Goal: Participate in discussion: Engage in conversation with other users on a specific topic

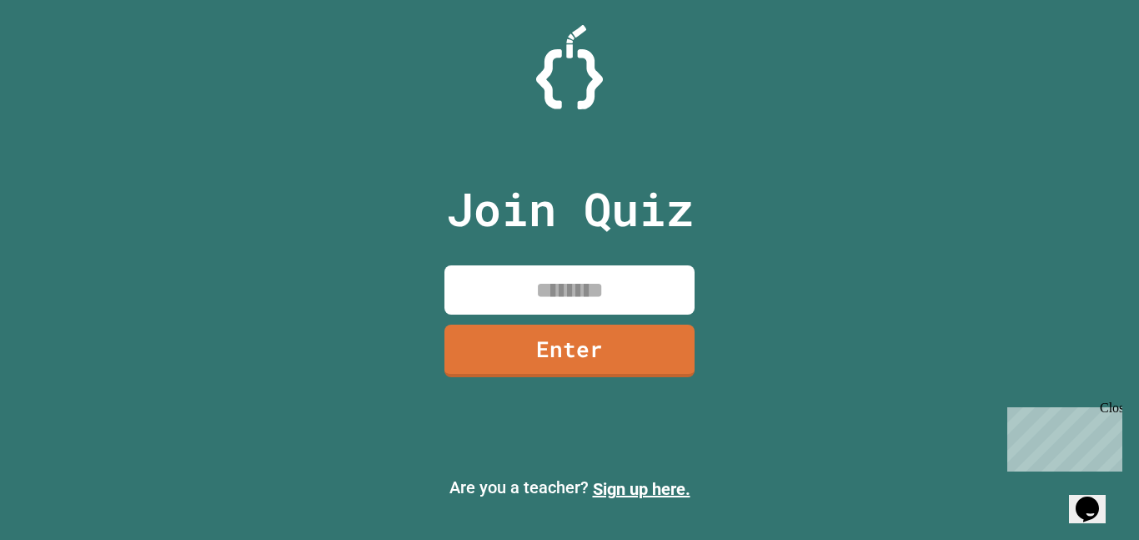
click at [566, 305] on input at bounding box center [570, 289] width 250 height 49
click at [1099, 500] on icon "Chat widget" at bounding box center [1087, 508] width 23 height 25
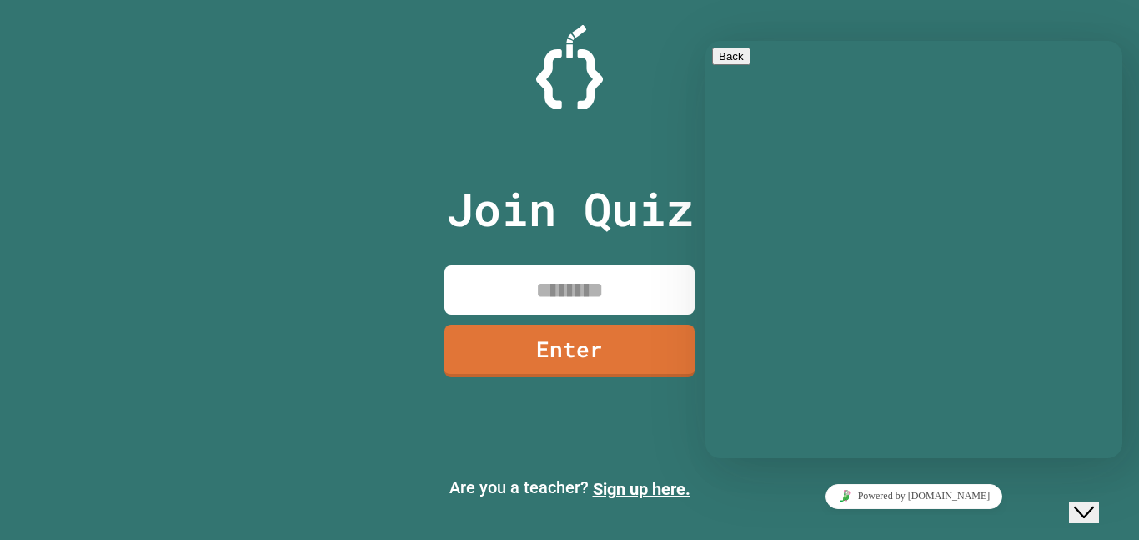
click at [706, 41] on textarea at bounding box center [706, 41] width 0 height 0
type textarea "***"
click at [563, 448] on div "Join Quiz Enter" at bounding box center [570, 270] width 281 height 456
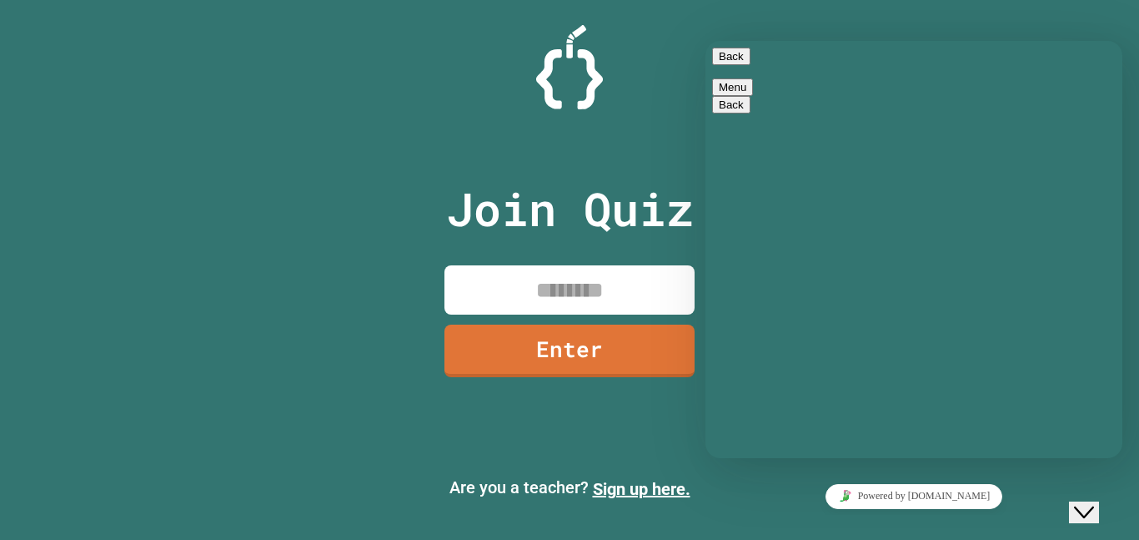
click at [1088, 501] on button "Close Chat This icon closes the chat window." at bounding box center [1084, 512] width 30 height 22
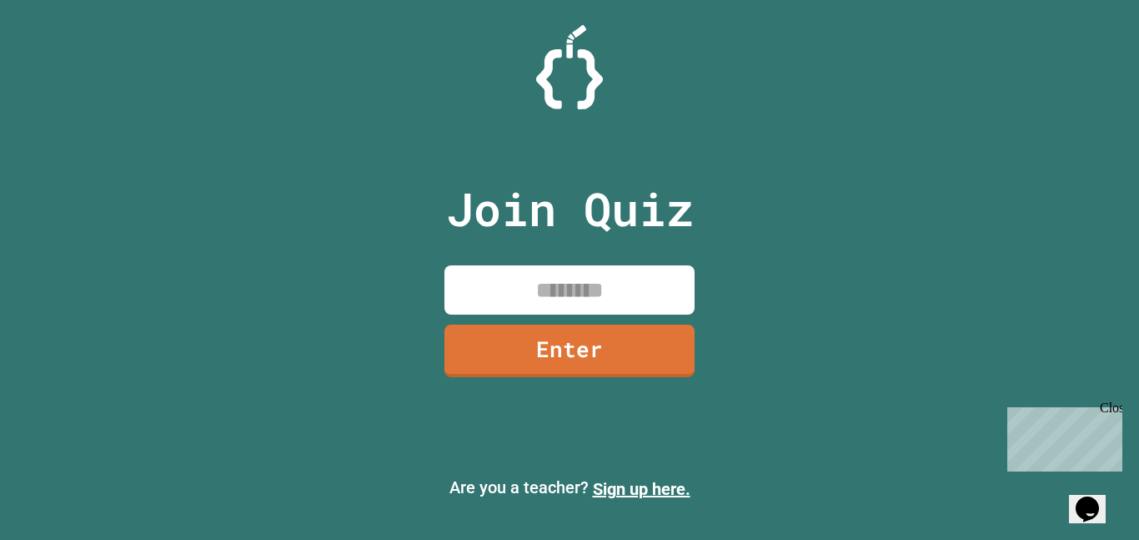
click at [1101, 495] on icon "Opens Chat This icon Opens the chat window." at bounding box center [1087, 508] width 27 height 27
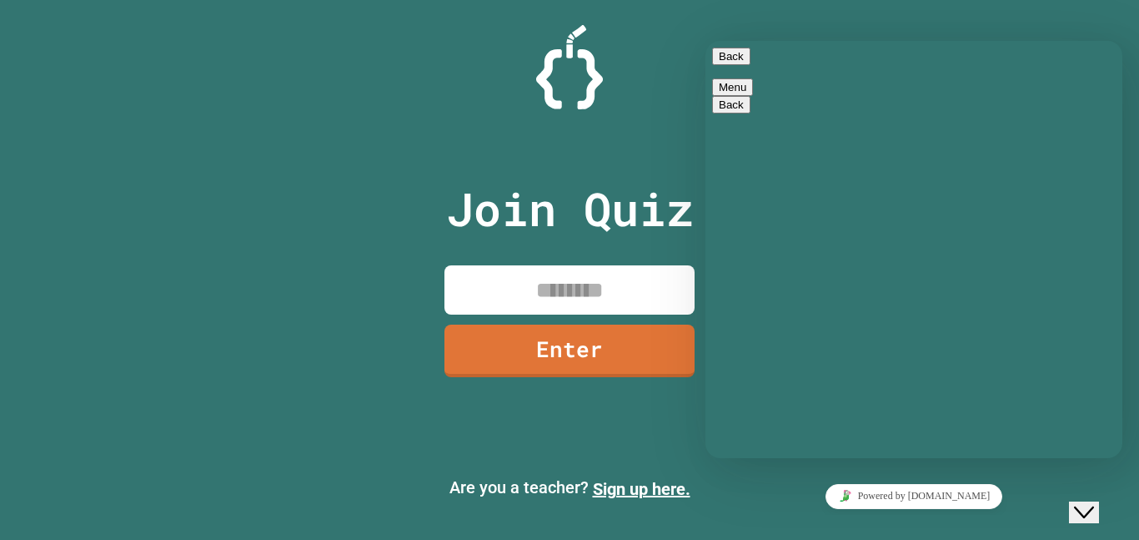
click at [565, 305] on input at bounding box center [570, 289] width 250 height 49
click at [728, 65] on button "Back" at bounding box center [731, 57] width 38 height 18
click at [447, 222] on p "Join Quiz" at bounding box center [570, 208] width 248 height 69
click at [530, 284] on input at bounding box center [570, 289] width 250 height 49
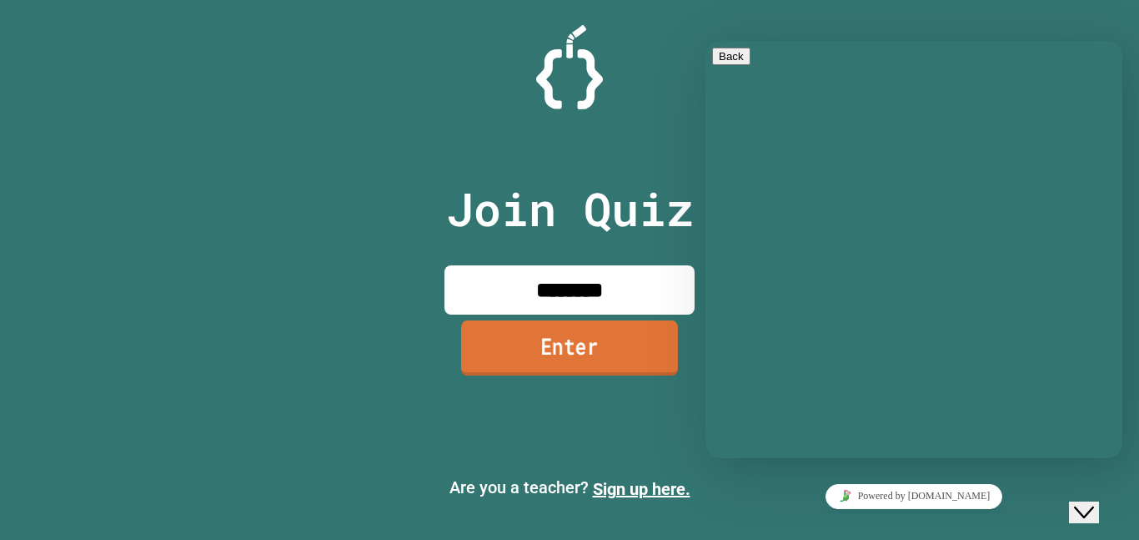
type input "********"
click at [525, 337] on link "Enter" at bounding box center [569, 347] width 217 height 55
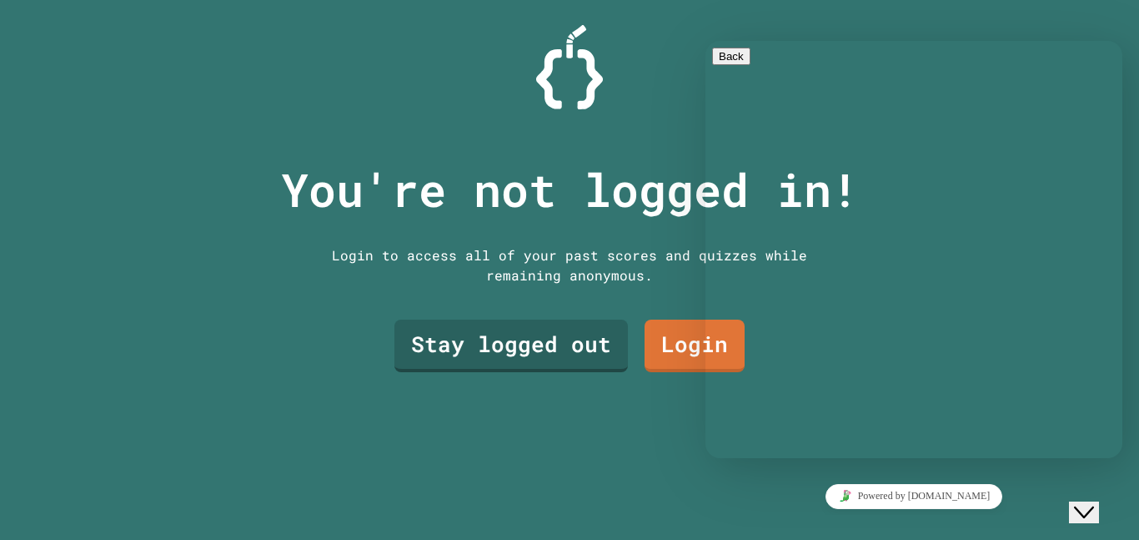
click at [553, 213] on p "You're not logged in!" at bounding box center [570, 189] width 578 height 69
click at [1099, 511] on button "Close Chat This icon closes the chat window." at bounding box center [1084, 512] width 30 height 22
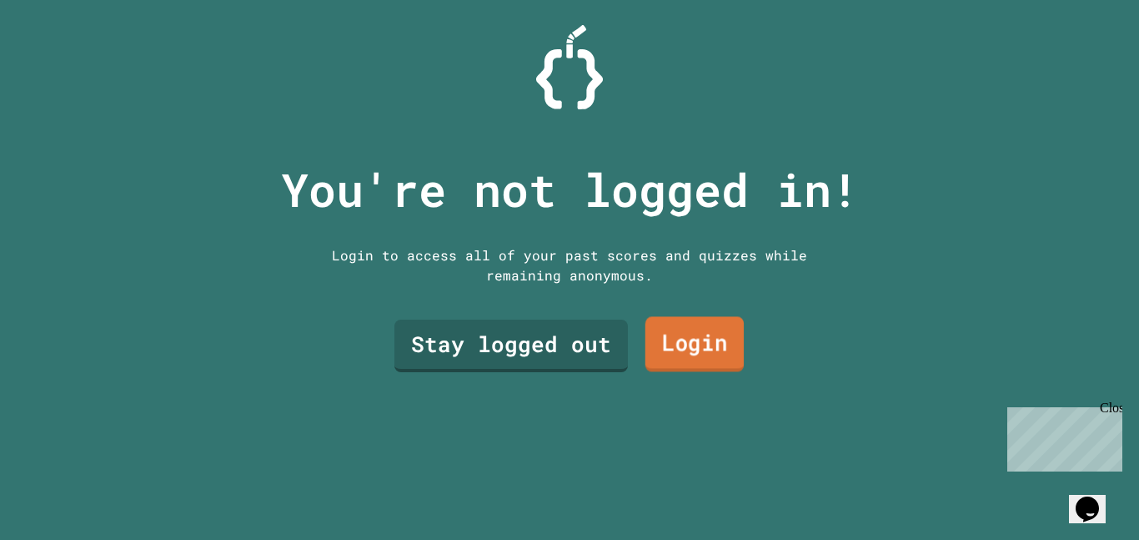
click at [707, 354] on link "Login" at bounding box center [695, 344] width 98 height 55
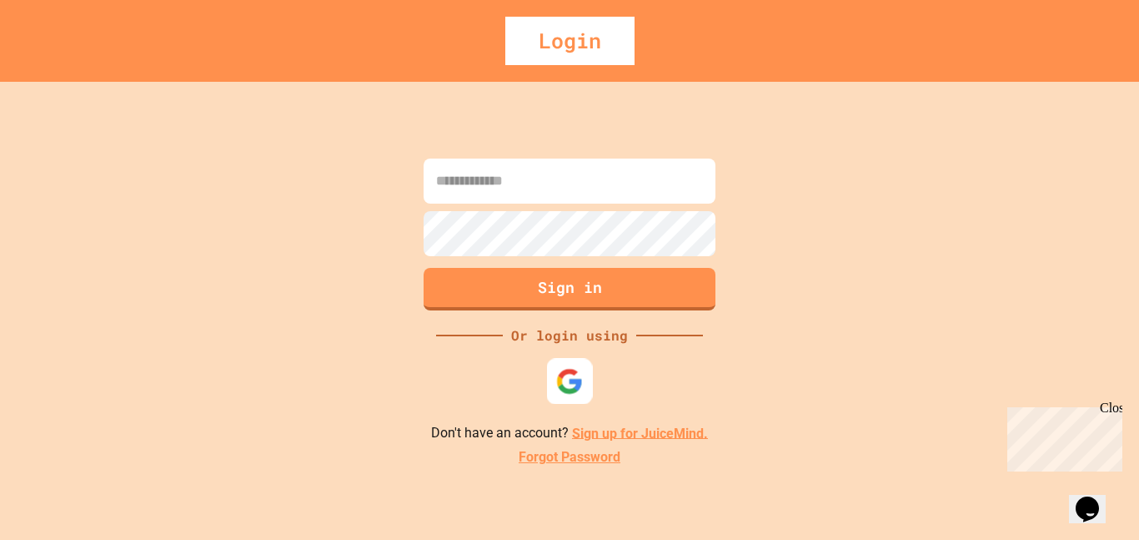
click at [567, 388] on img at bounding box center [570, 381] width 28 height 28
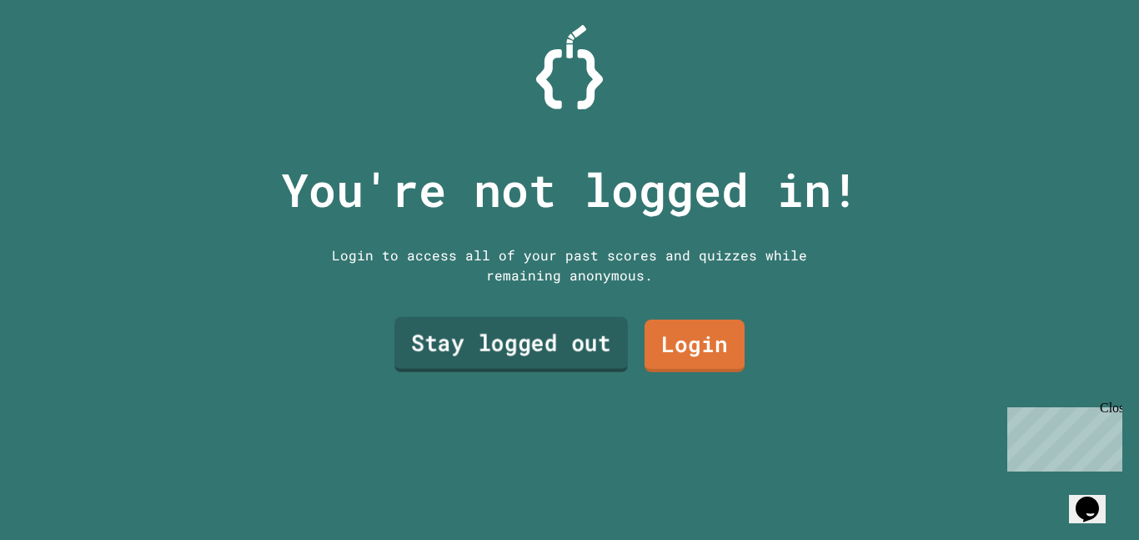
click at [559, 335] on link "Stay logged out" at bounding box center [512, 344] width 234 height 55
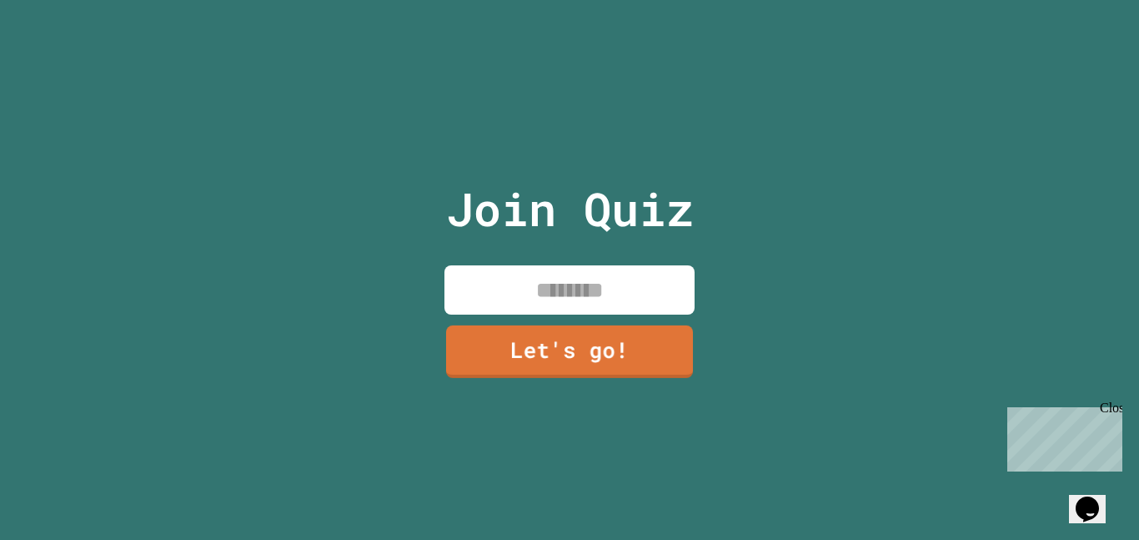
click at [524, 290] on input at bounding box center [570, 289] width 250 height 49
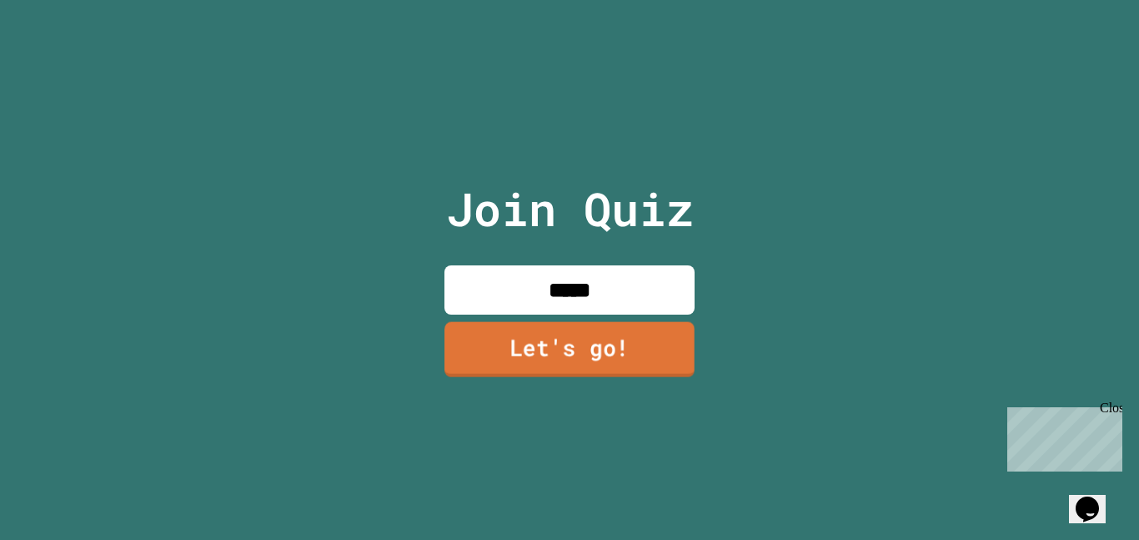
type input "*****"
click at [555, 361] on link "Let's go!" at bounding box center [569, 348] width 243 height 55
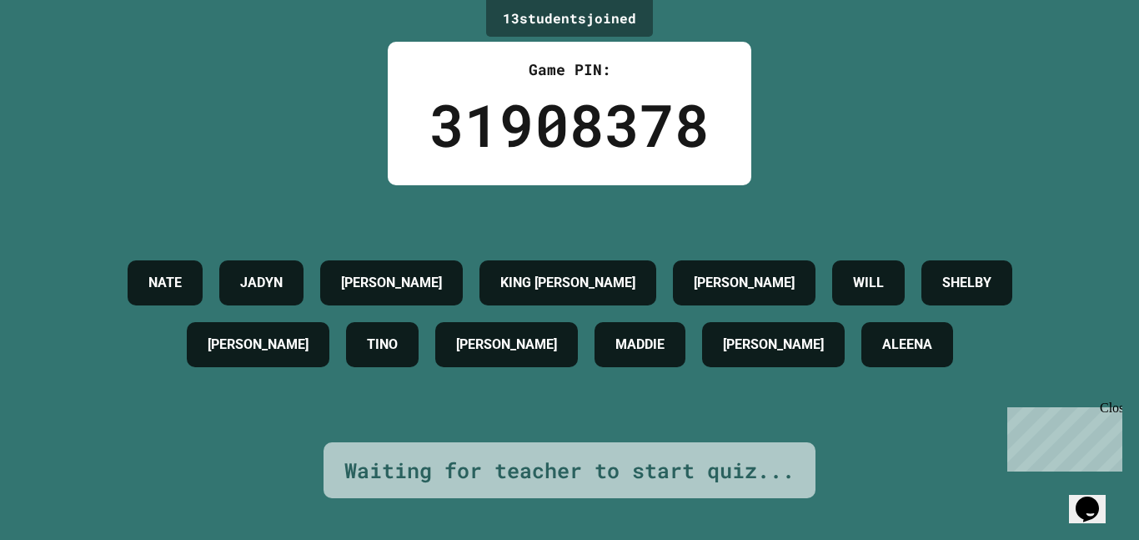
click at [1080, 510] on icon "Opens Chat This icon Opens the chat window." at bounding box center [1087, 508] width 27 height 27
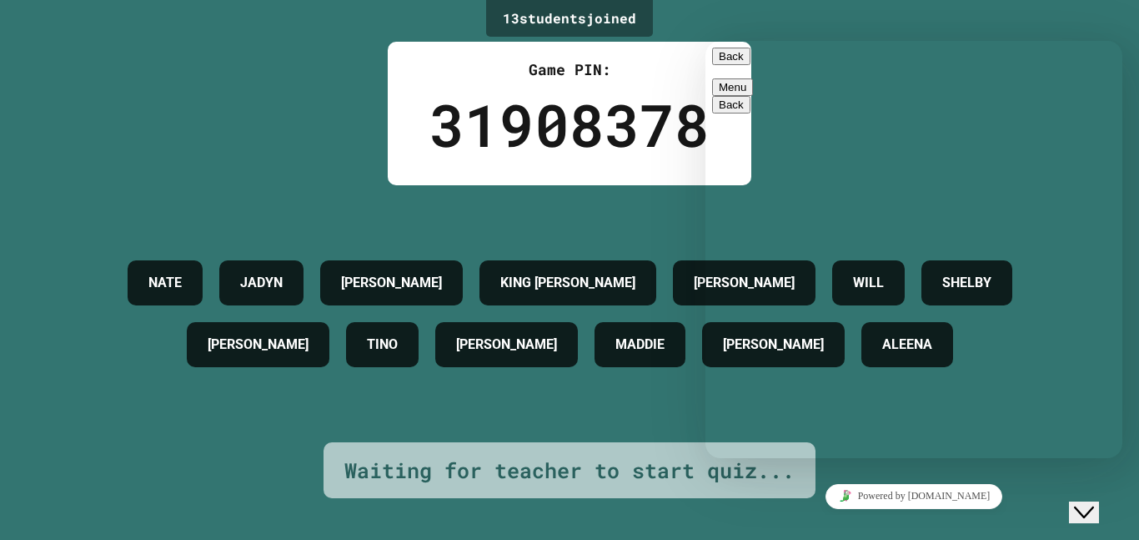
click at [1094, 502] on icon "Close Chat This icon closes the chat window." at bounding box center [1084, 512] width 20 height 20
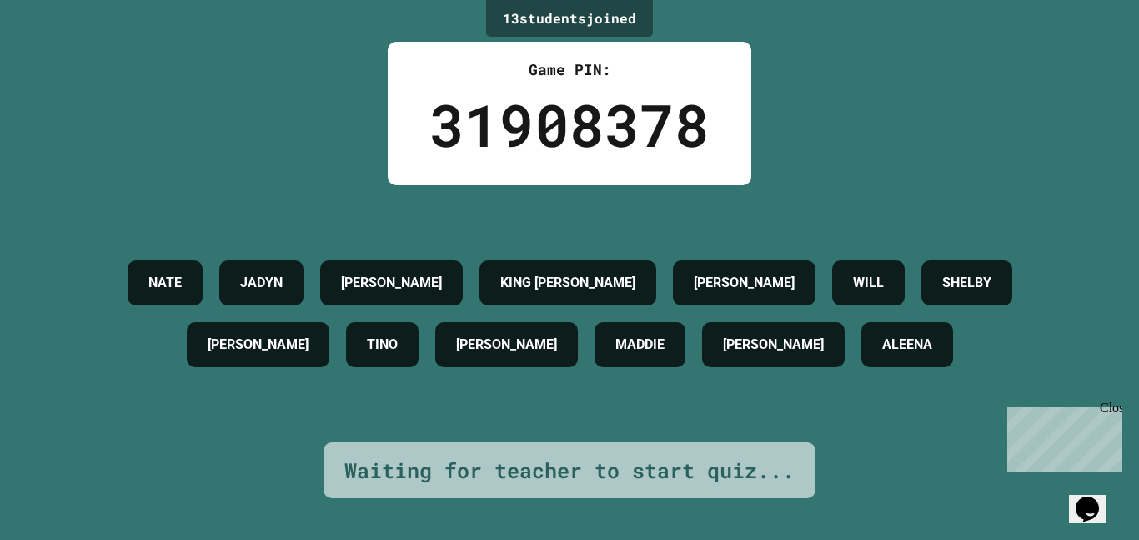
click at [1099, 498] on icon "Chat widget" at bounding box center [1087, 508] width 23 height 25
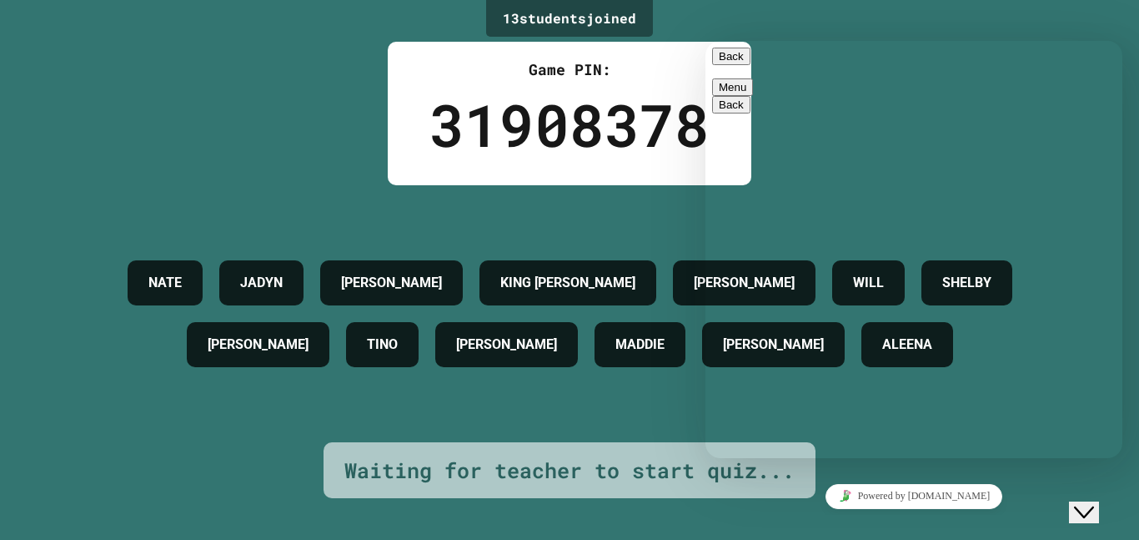
click at [740, 61] on button "Back" at bounding box center [731, 57] width 38 height 18
click at [241, 82] on div "13 student s joined Game PIN: 31908378 [PERSON_NAME] [PERSON_NAME] [PERSON_NAME…" at bounding box center [569, 270] width 1139 height 540
click at [821, 27] on div "13 student s joined Game PIN: 31908378 [PERSON_NAME] [PERSON_NAME] [PERSON_NAME…" at bounding box center [569, 270] width 1139 height 540
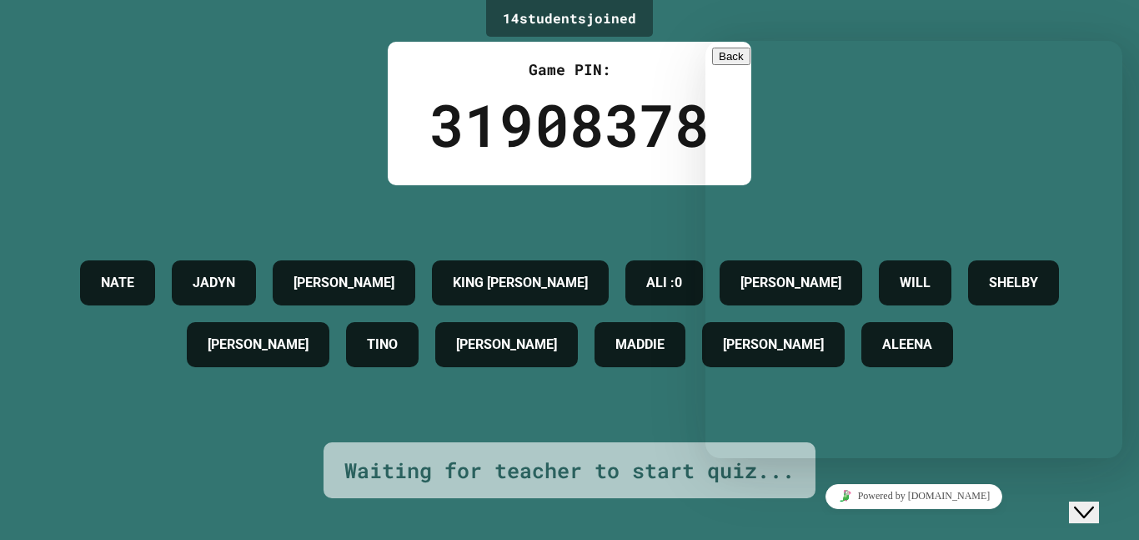
click at [254, 459] on div "14 student s joined Game PIN: 31908378 [PERSON_NAME] [PERSON_NAME] [PERSON_NAME…" at bounding box center [569, 270] width 1139 height 540
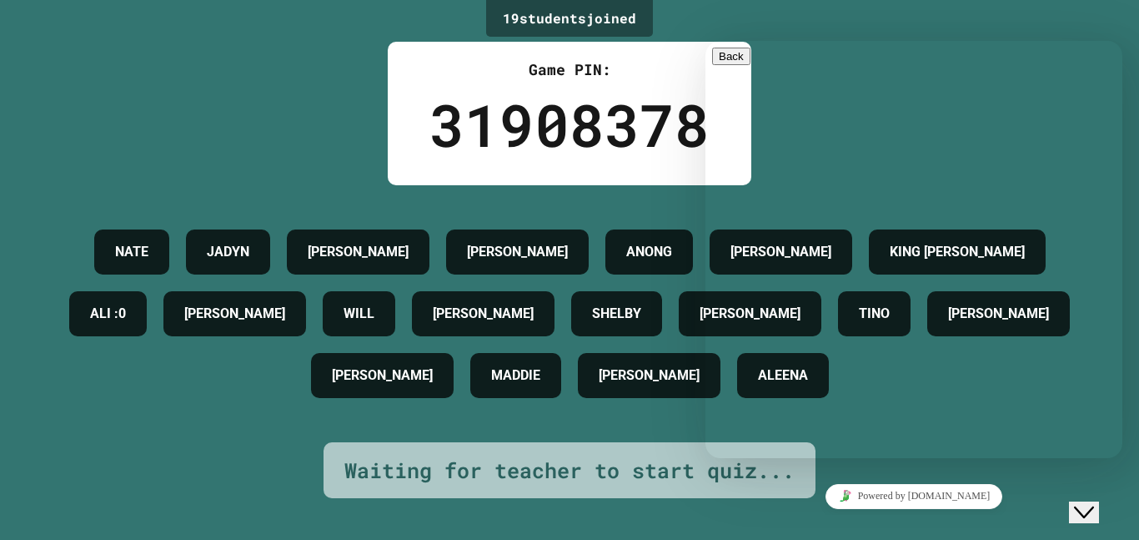
click at [1094, 502] on div "Close Chat This icon closes the chat window." at bounding box center [1084, 512] width 20 height 20
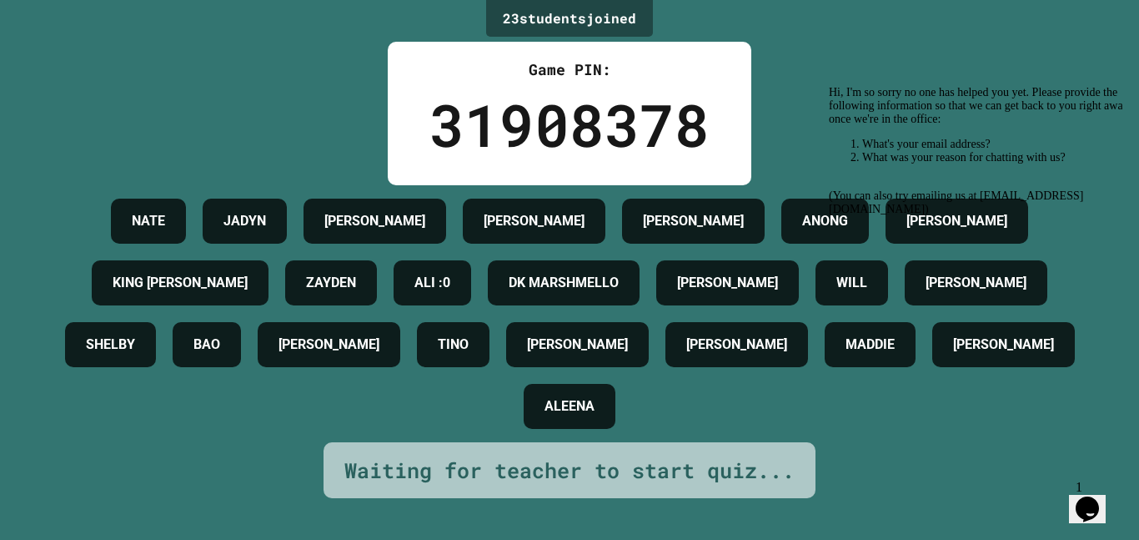
click at [875, 216] on div "Hi, I'm so sorry no one has helped you yet. Please provide the following inform…" at bounding box center [979, 151] width 300 height 130
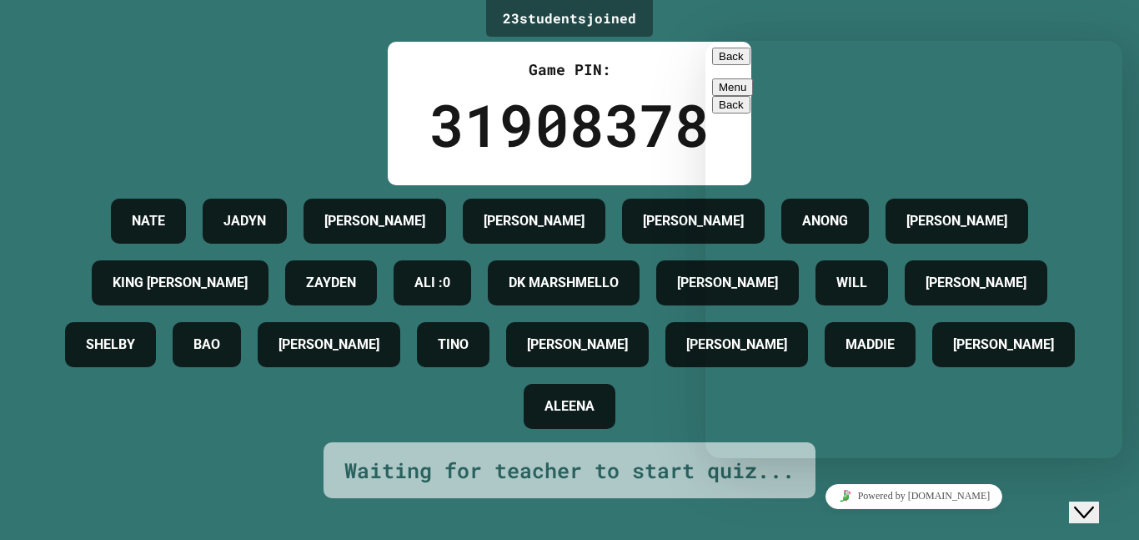
click at [735, 65] on button "Back" at bounding box center [731, 57] width 38 height 18
click at [224, 84] on div "23 student s joined Game PIN: 31908378 [PERSON_NAME] [PERSON_NAME] [PERSON_NAME…" at bounding box center [569, 270] width 1139 height 540
click at [1094, 502] on icon "Close Chat This icon closes the chat window." at bounding box center [1084, 512] width 20 height 20
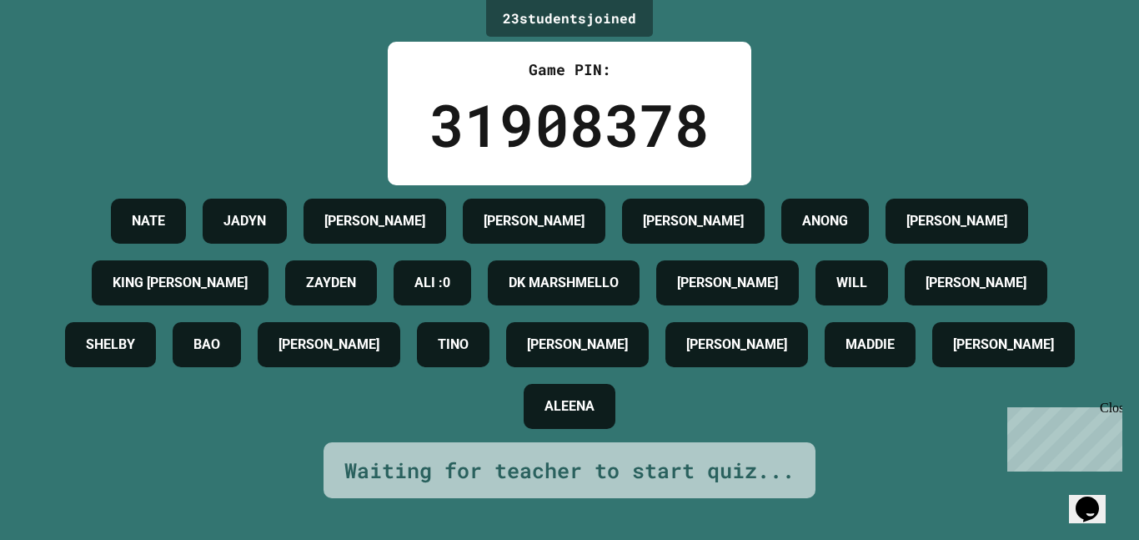
click at [180, 107] on div "23 student s joined Game PIN: 31908378 [PERSON_NAME] [PERSON_NAME] [PERSON_NAME…" at bounding box center [569, 270] width 1139 height 540
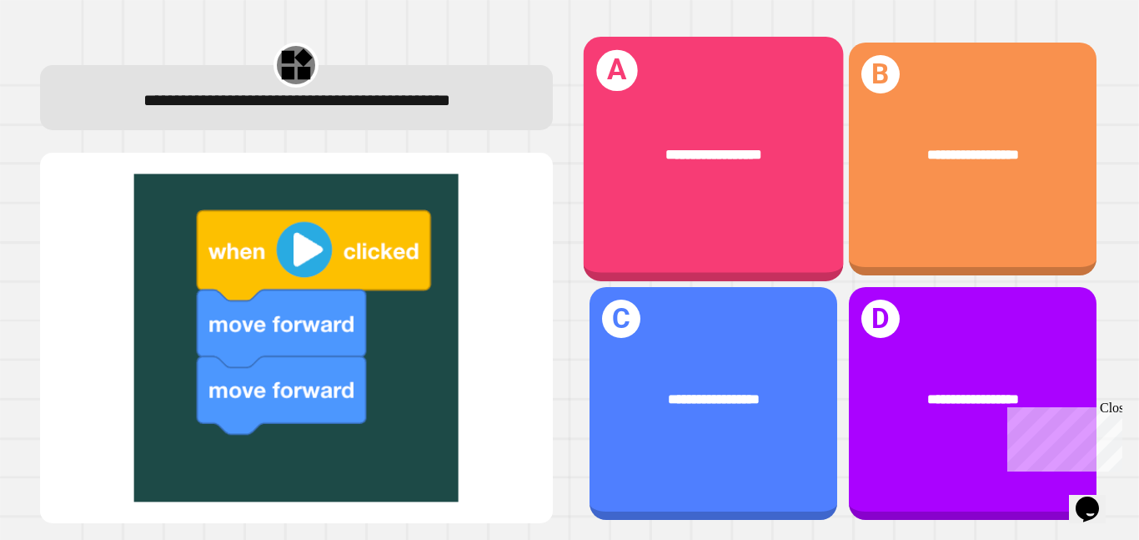
click at [699, 157] on span "**********" at bounding box center [714, 155] width 97 height 14
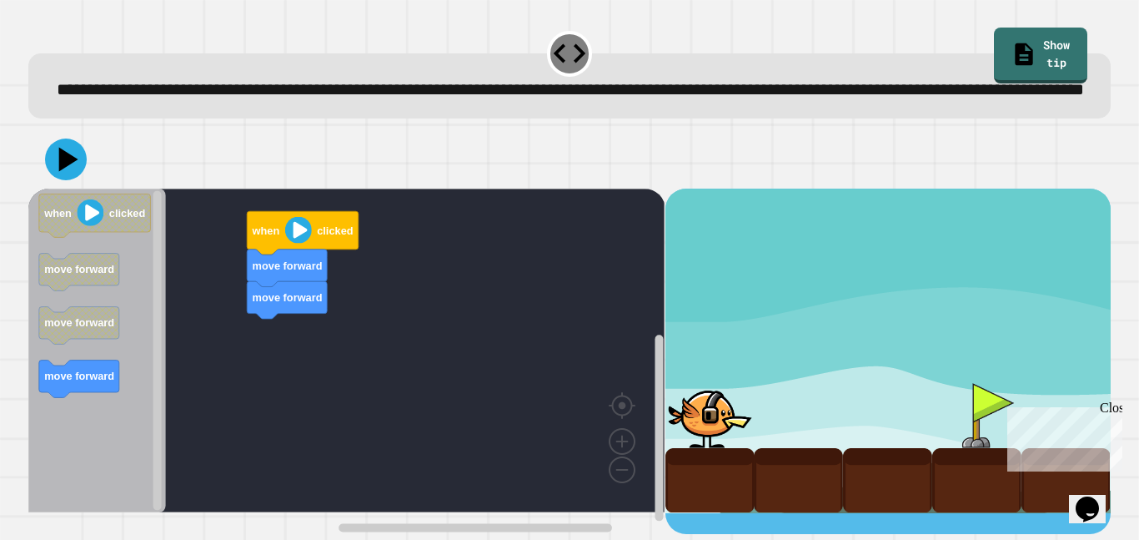
scroll to position [7, 0]
click at [279, 355] on div "move forward move forward when clicked when clicked move forward move forward m…" at bounding box center [346, 360] width 636 height 345
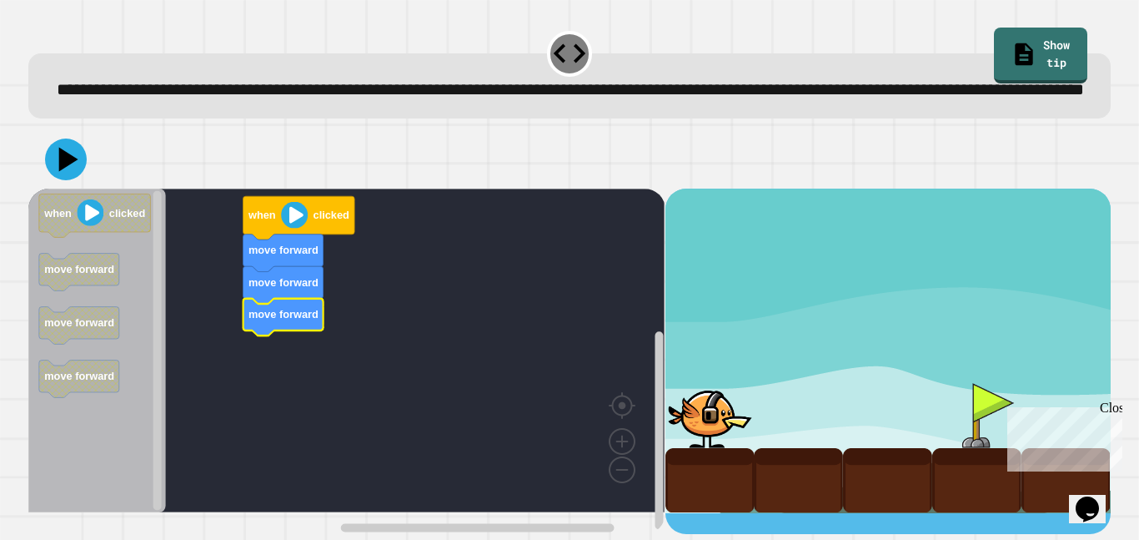
click at [681, 434] on div at bounding box center [710, 415] width 89 height 65
click at [298, 229] on image "Blockly Workspace" at bounding box center [294, 215] width 27 height 27
click at [297, 229] on image "Blockly Workspace" at bounding box center [294, 215] width 27 height 27
click at [282, 400] on div "move forward move forward move forward when clicked when clicked move forward m…" at bounding box center [346, 360] width 636 height 345
click at [224, 379] on div "move forward move forward move forward when clicked when clicked move forward m…" at bounding box center [346, 360] width 636 height 345
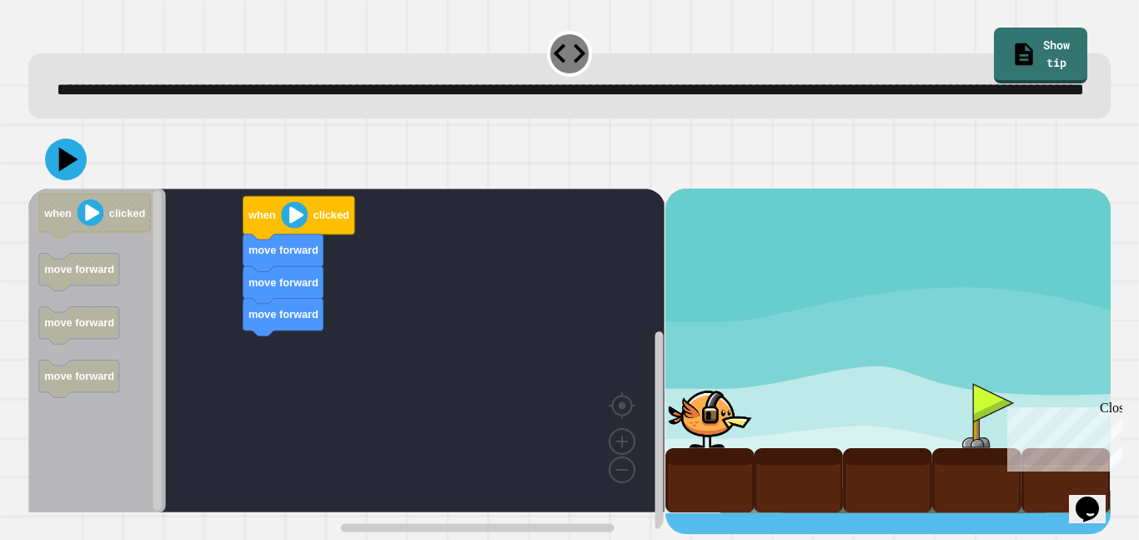
click at [287, 229] on image "Blockly Workspace" at bounding box center [294, 215] width 27 height 27
click at [63, 174] on icon at bounding box center [69, 159] width 23 height 29
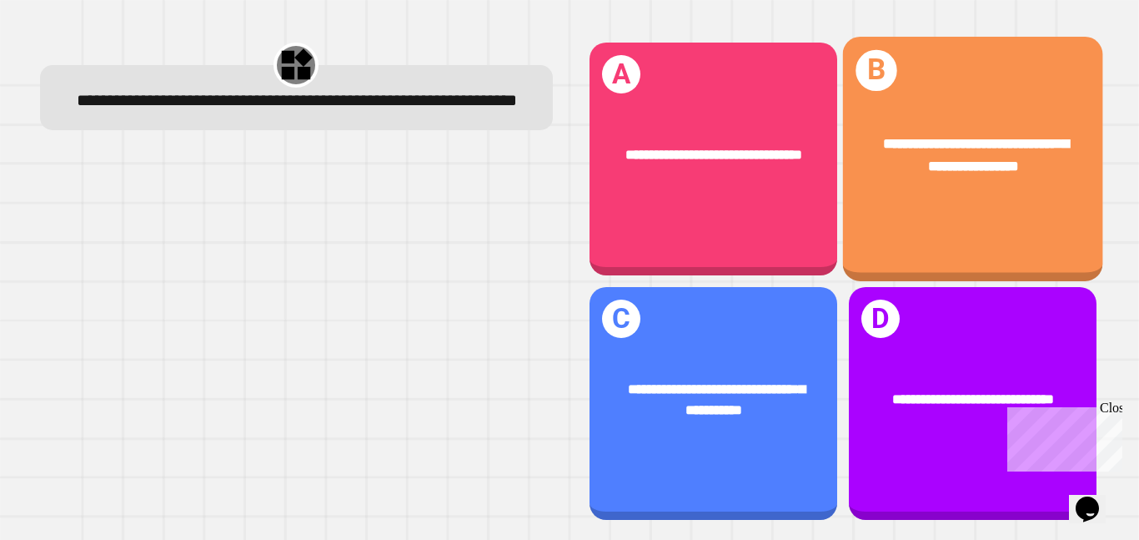
click at [930, 181] on div "**********" at bounding box center [972, 154] width 260 height 101
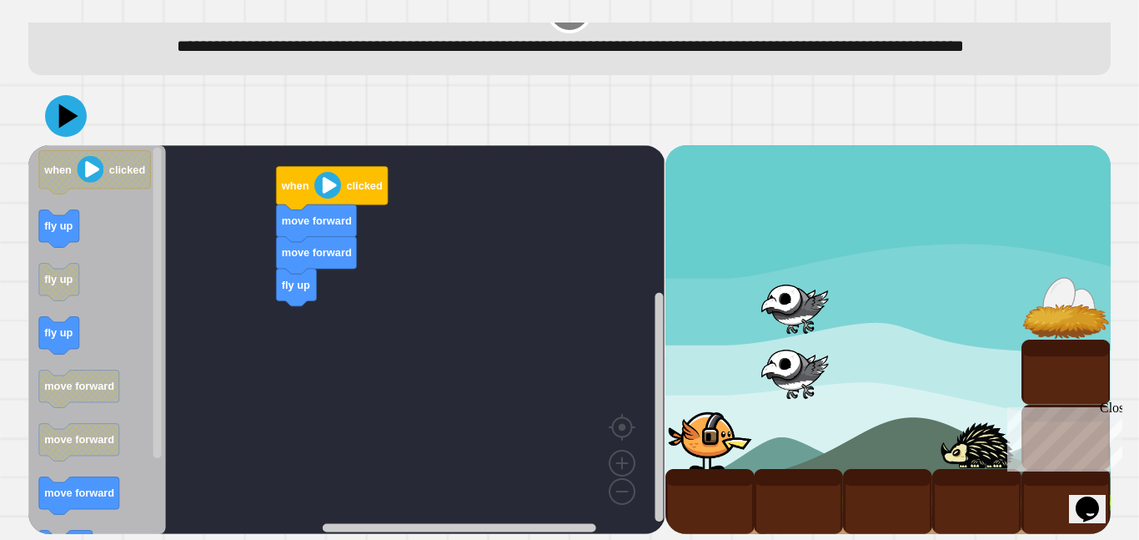
scroll to position [44, 0]
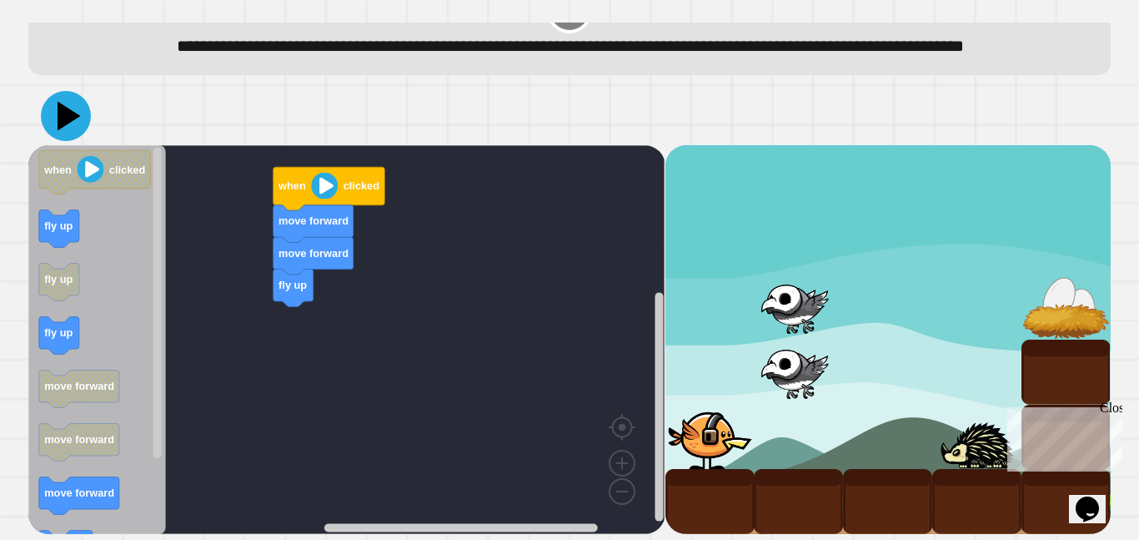
click at [71, 138] on icon at bounding box center [66, 116] width 50 height 50
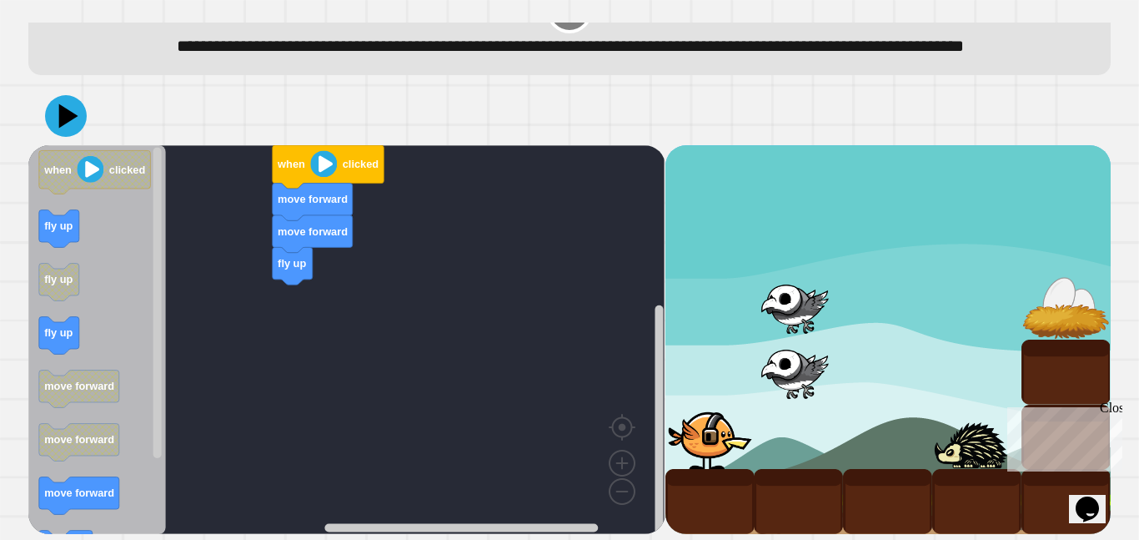
click at [274, 342] on div "fly up move forward move forward when clicked when clicked fly up fly up fly up…" at bounding box center [346, 339] width 636 height 389
click at [297, 349] on div "fly up move forward move forward when clicked when clicked fly up fly up fly up…" at bounding box center [346, 339] width 636 height 389
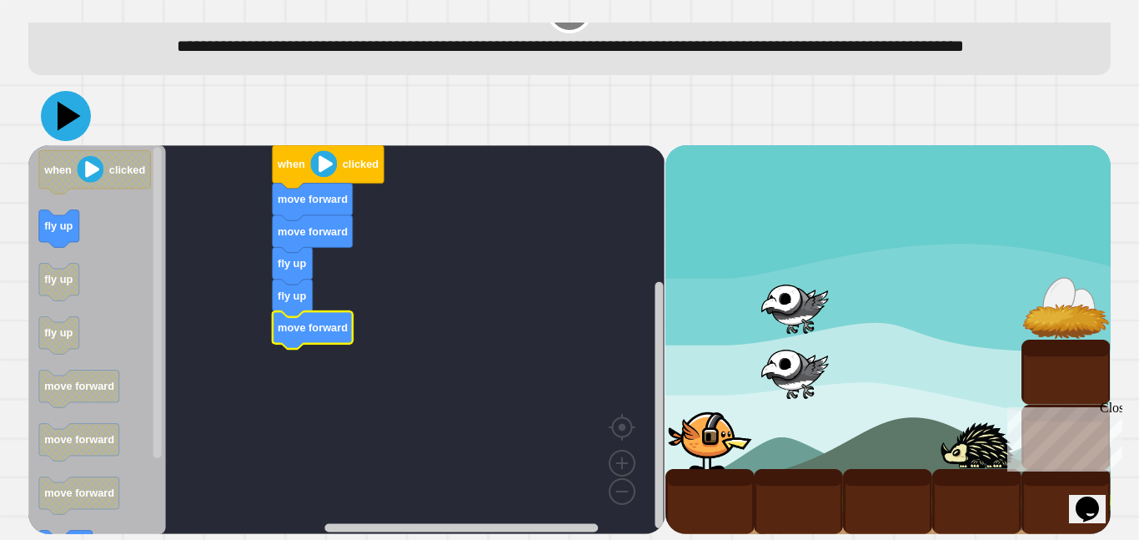
click at [68, 131] on icon at bounding box center [69, 116] width 23 height 29
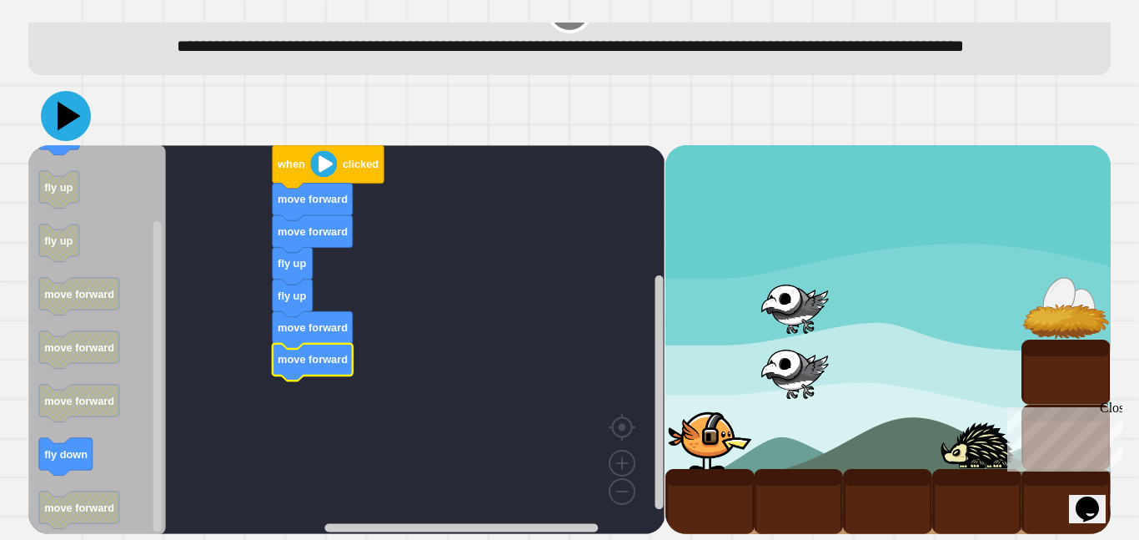
click at [63, 131] on icon at bounding box center [69, 116] width 23 height 29
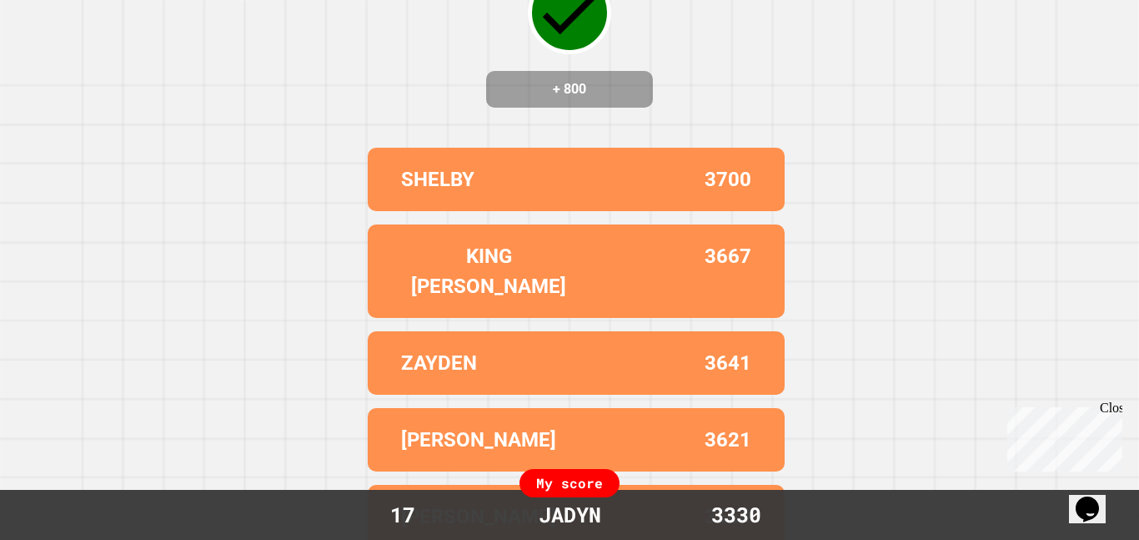
scroll to position [0, 0]
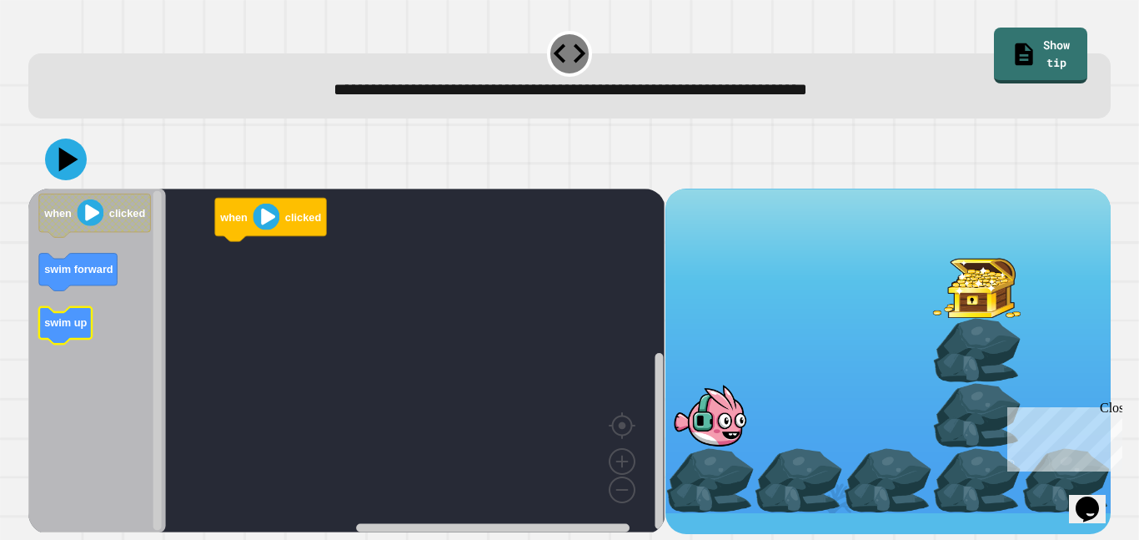
click at [62, 319] on text "swim up" at bounding box center [65, 322] width 43 height 13
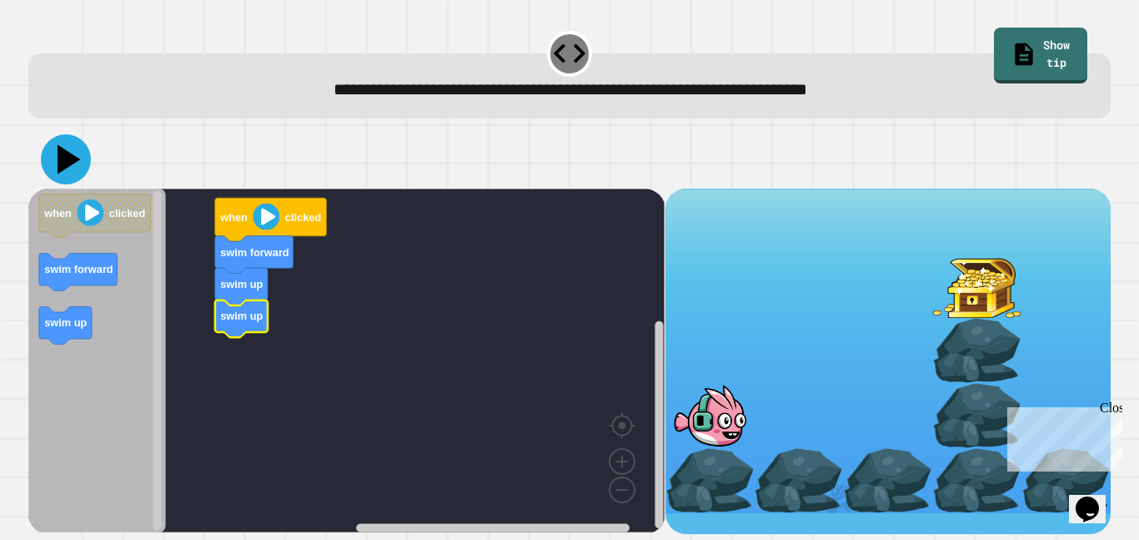
click at [56, 166] on icon at bounding box center [66, 159] width 50 height 50
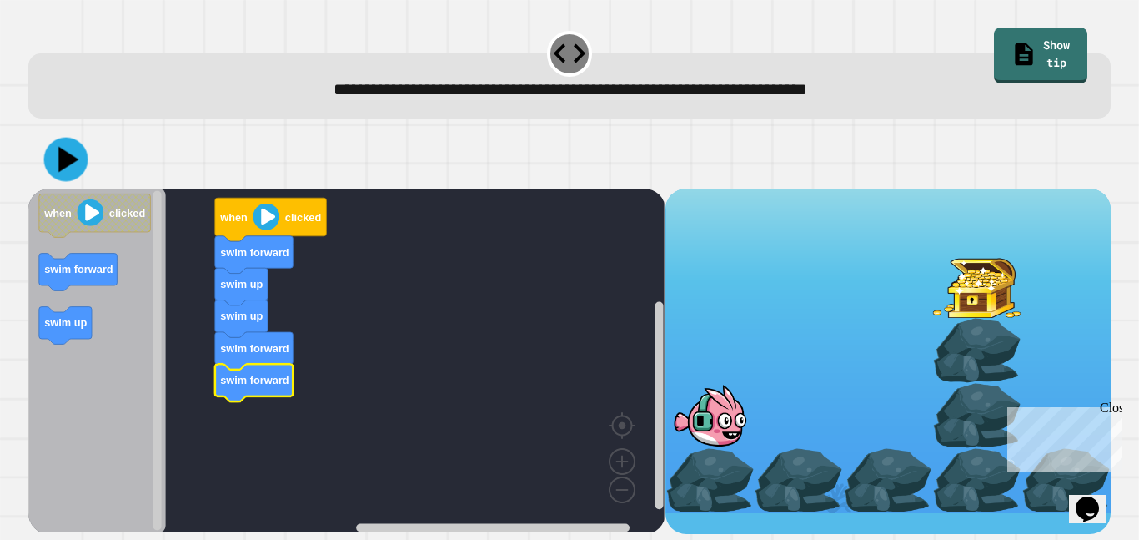
click at [100, 174] on div at bounding box center [569, 159] width 1083 height 58
click at [80, 167] on icon at bounding box center [66, 159] width 50 height 50
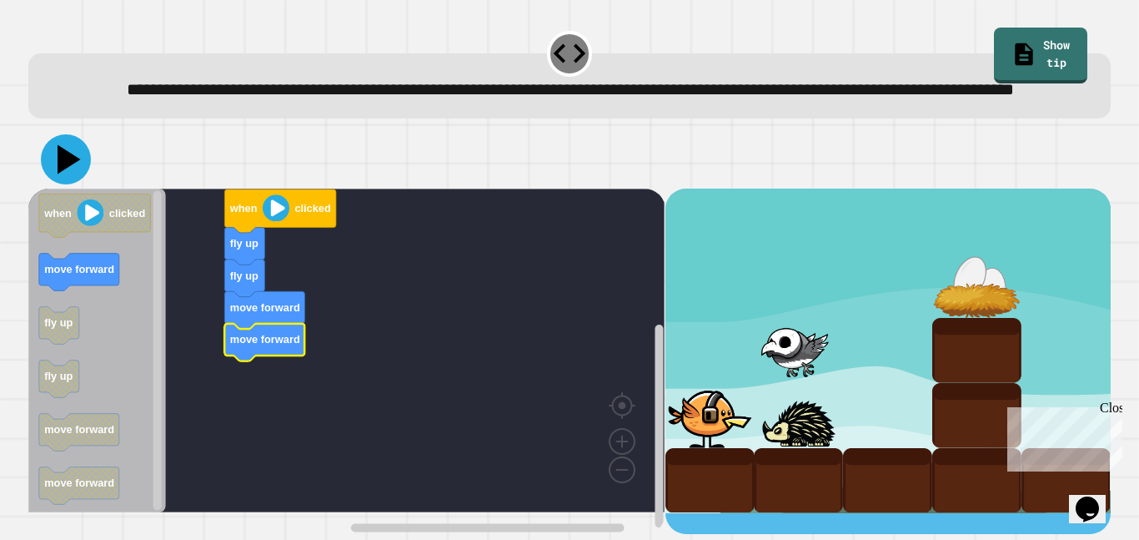
click at [73, 184] on icon at bounding box center [66, 159] width 50 height 50
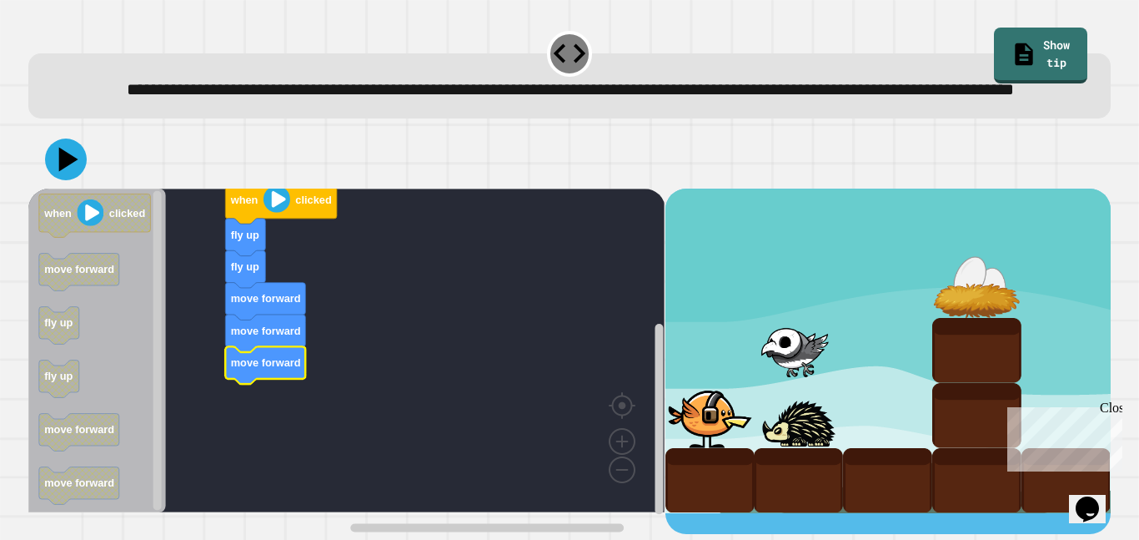
click at [71, 171] on icon at bounding box center [68, 159] width 19 height 24
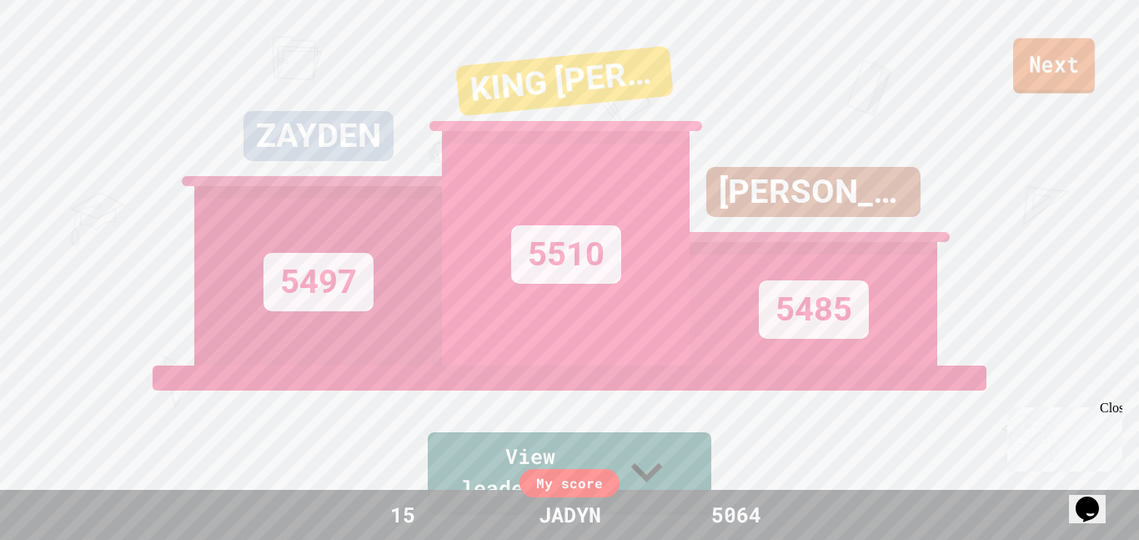
click at [1062, 58] on link "Next" at bounding box center [1054, 65] width 82 height 55
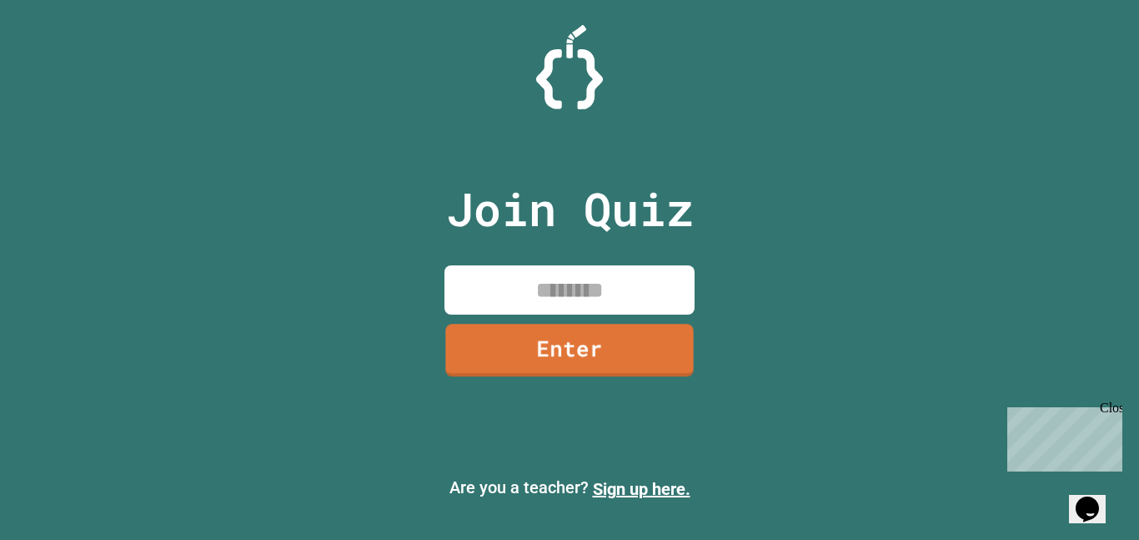
click at [556, 279] on input at bounding box center [570, 289] width 250 height 49
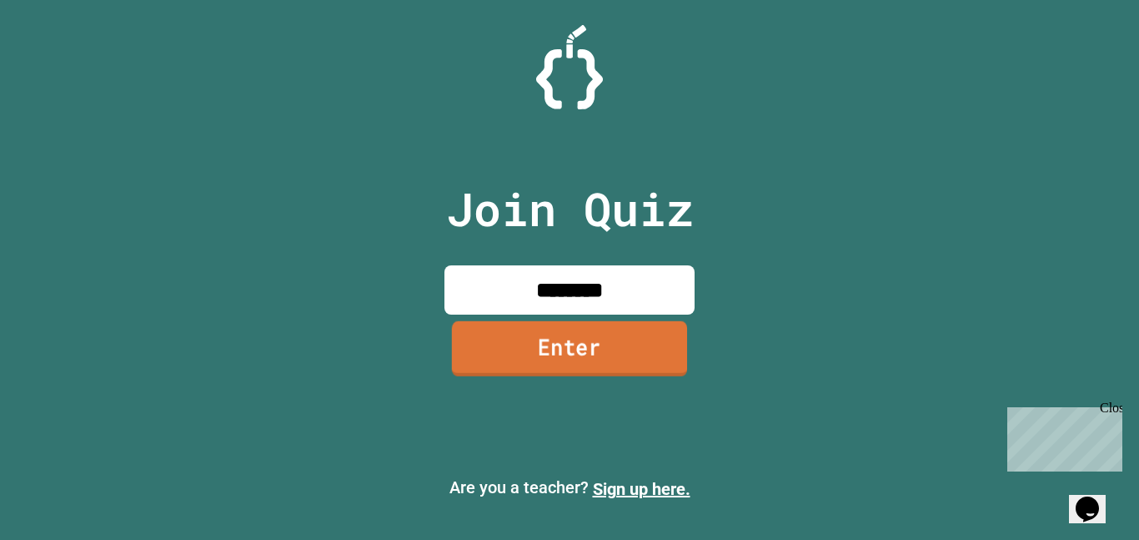
type input "********"
click at [622, 339] on link "Enter" at bounding box center [569, 348] width 235 height 55
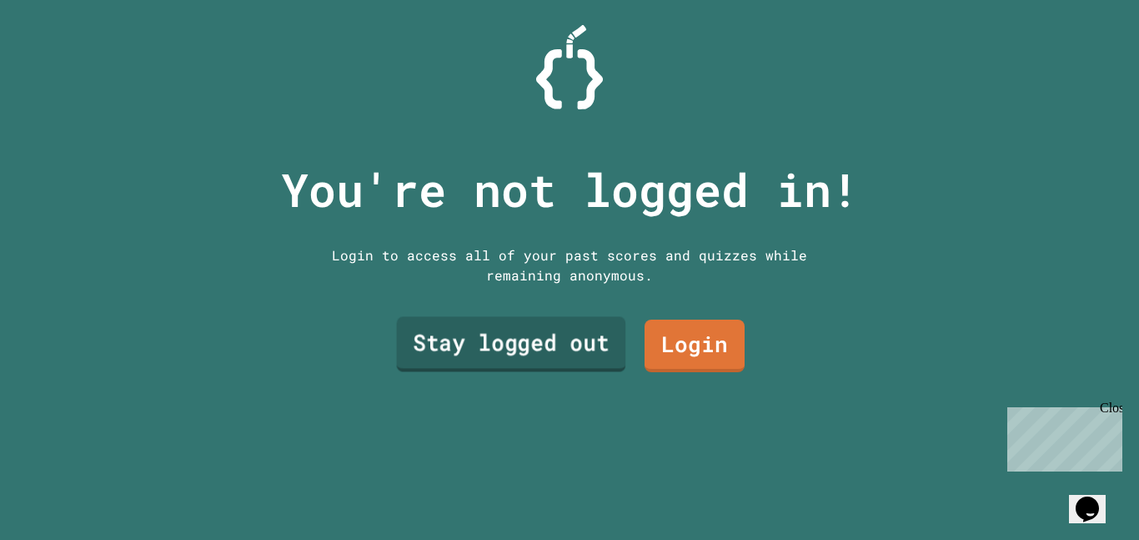
click at [515, 347] on link "Stay logged out" at bounding box center [511, 344] width 229 height 55
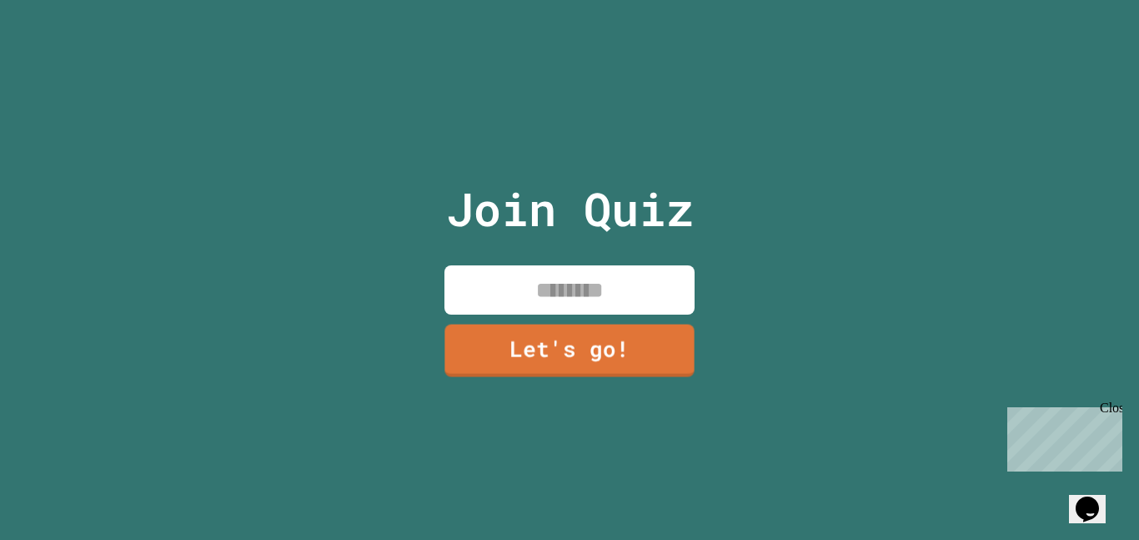
click at [538, 292] on input at bounding box center [570, 289] width 250 height 49
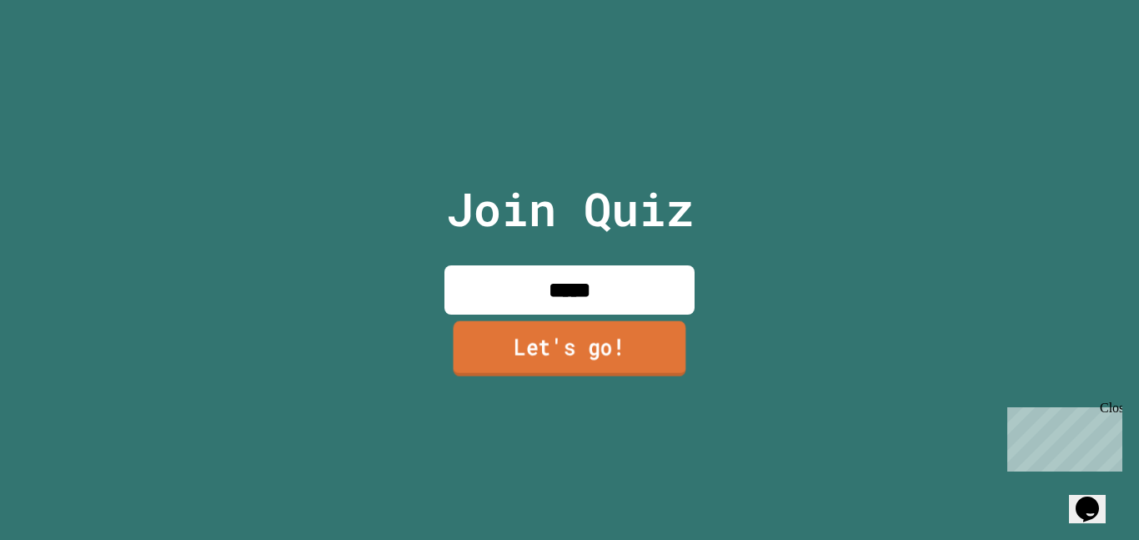
type input "*****"
click at [563, 349] on link "Let's go!" at bounding box center [570, 347] width 233 height 55
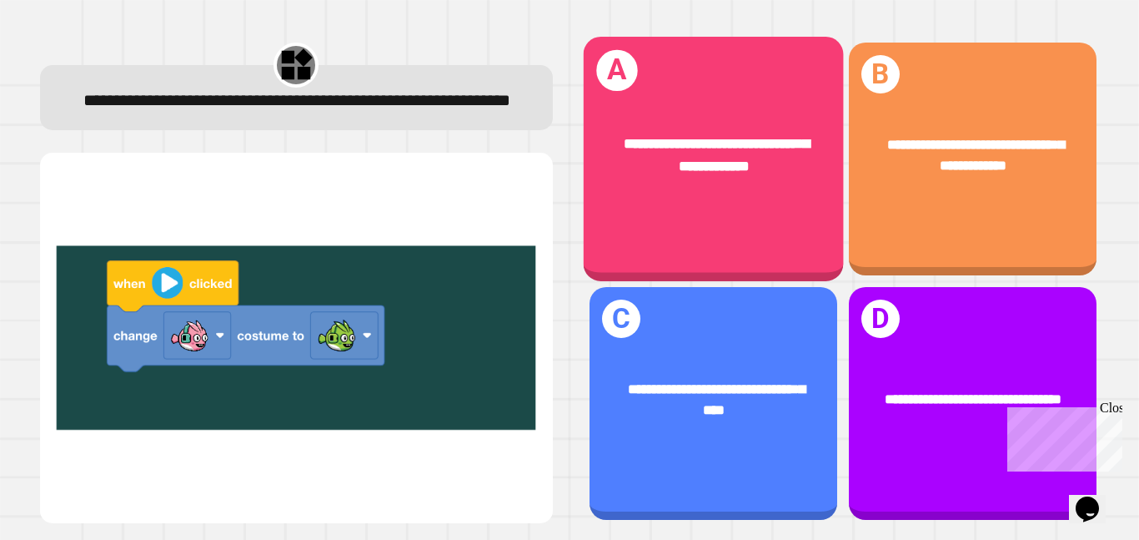
click at [718, 198] on div "**********" at bounding box center [713, 154] width 260 height 101
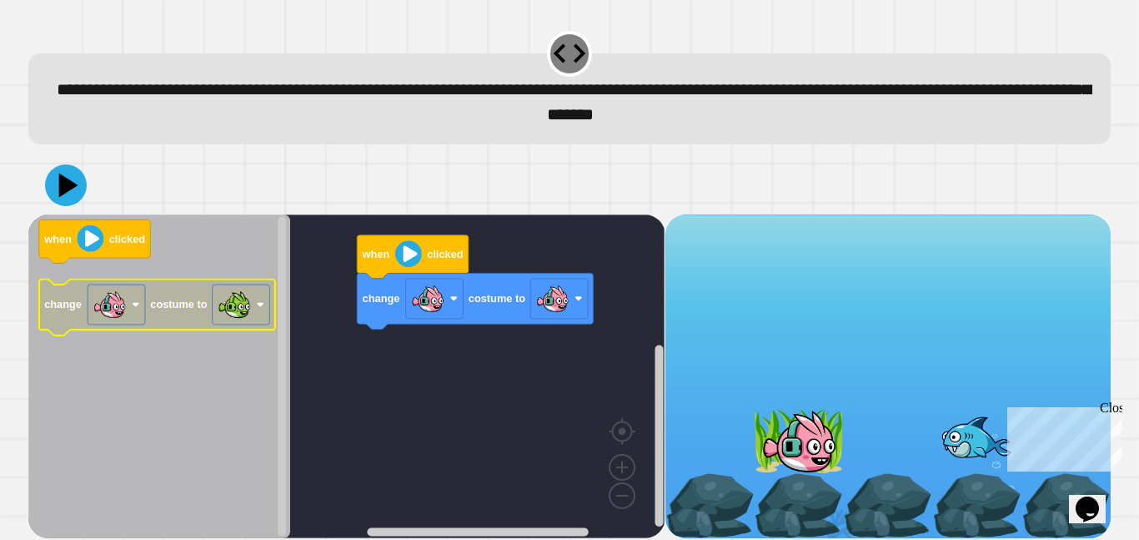
click at [117, 312] on image "Blockly Workspace" at bounding box center [109, 304] width 33 height 33
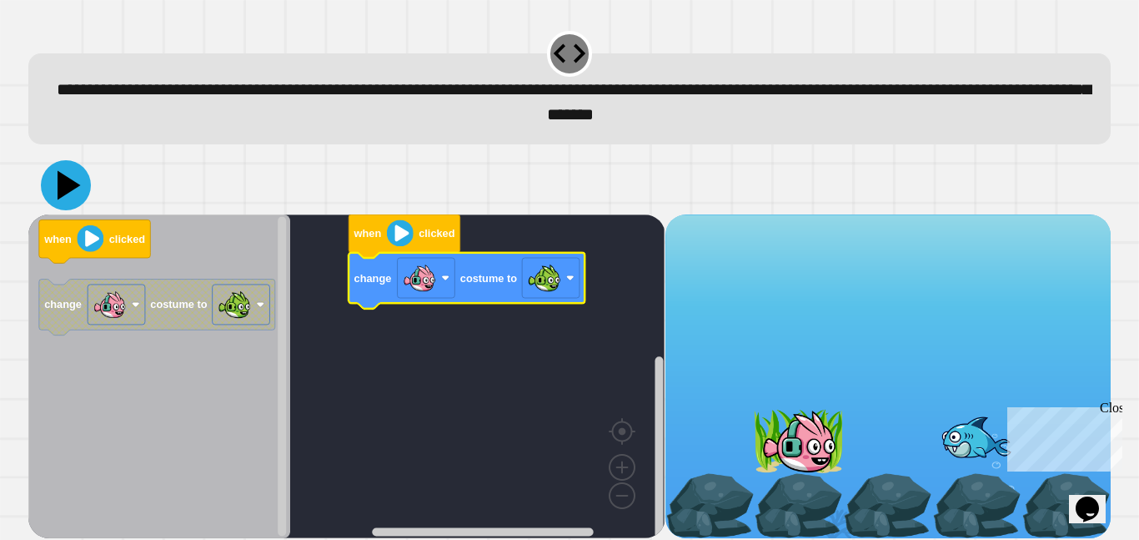
click at [72, 189] on icon at bounding box center [69, 184] width 23 height 29
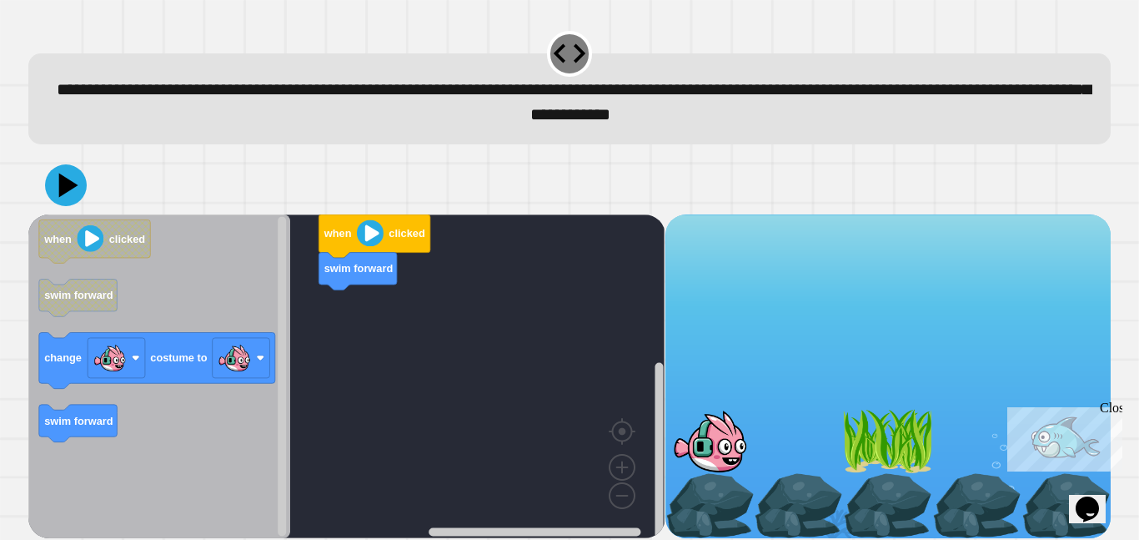
click at [348, 300] on div "when clicked swim forward when clicked swim forward change costume to swim forw…" at bounding box center [346, 376] width 636 height 324
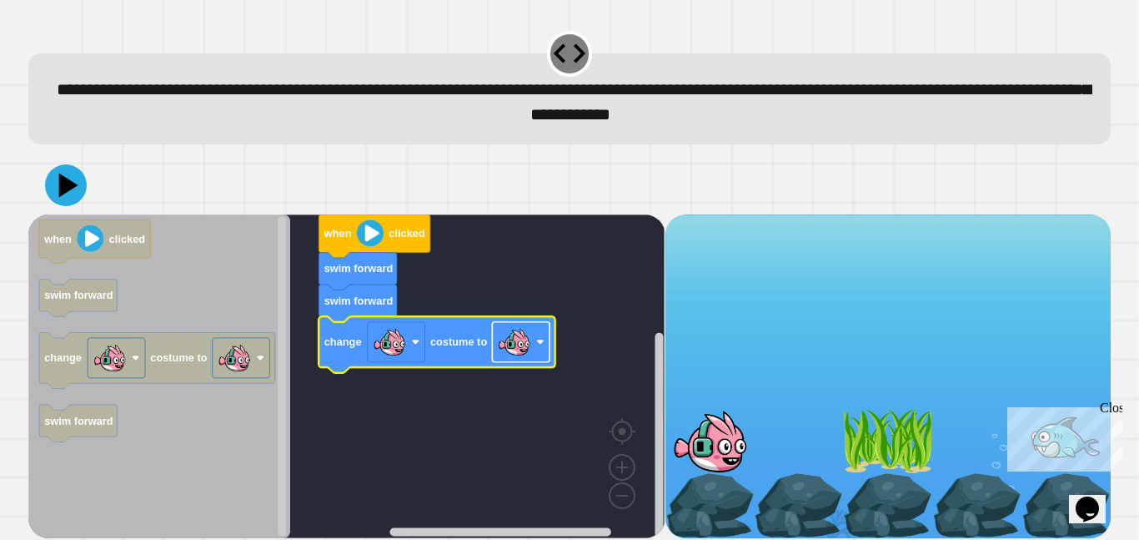
click at [525, 347] on image "Blockly Workspace" at bounding box center [514, 341] width 33 height 33
click at [65, 174] on icon at bounding box center [66, 185] width 50 height 50
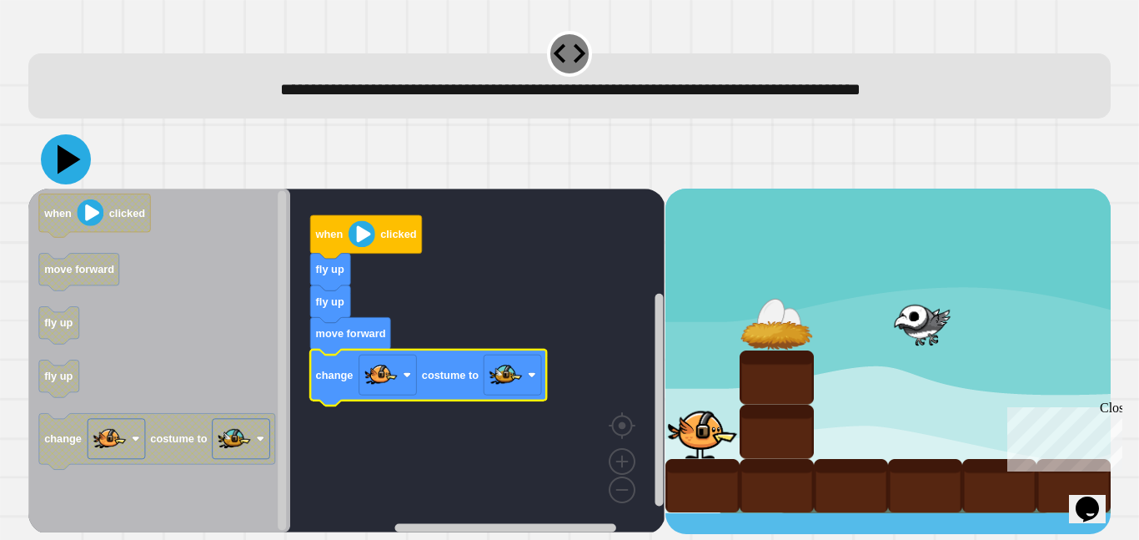
click at [53, 160] on icon at bounding box center [66, 159] width 50 height 50
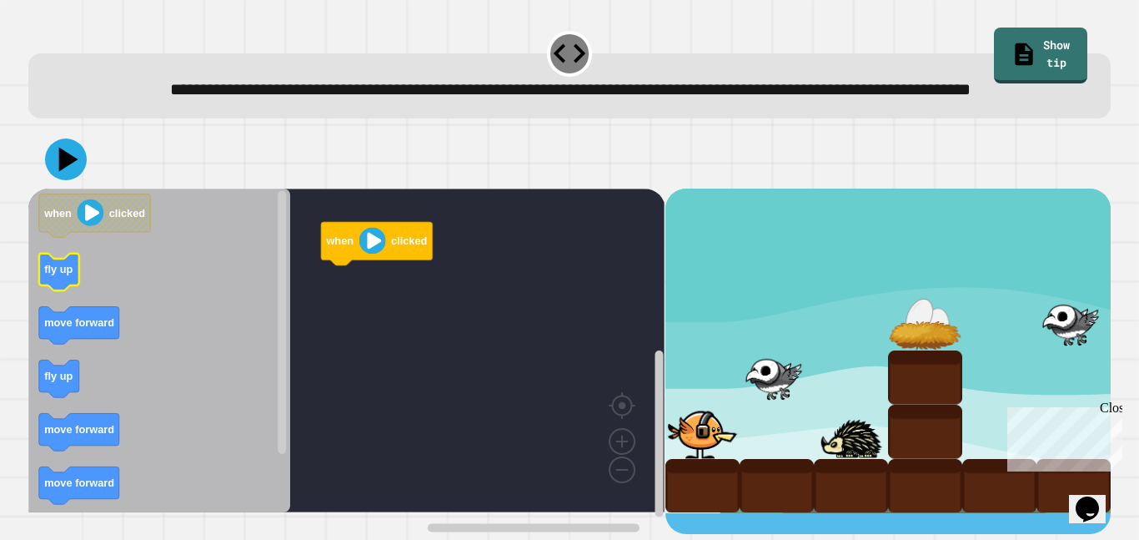
click at [48, 275] on text "fly up" at bounding box center [58, 269] width 28 height 13
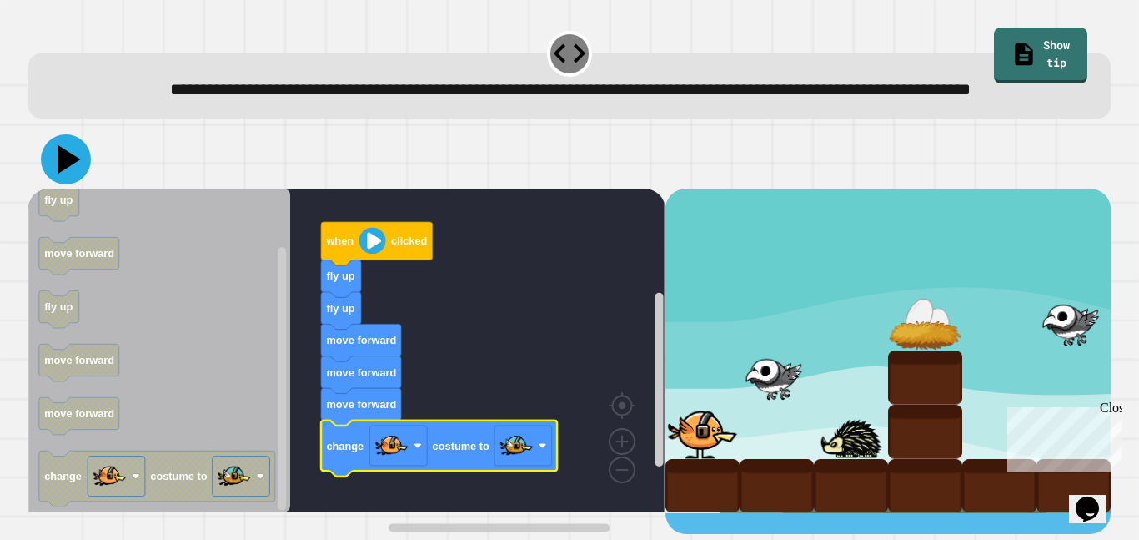
click at [75, 184] on icon at bounding box center [66, 159] width 50 height 50
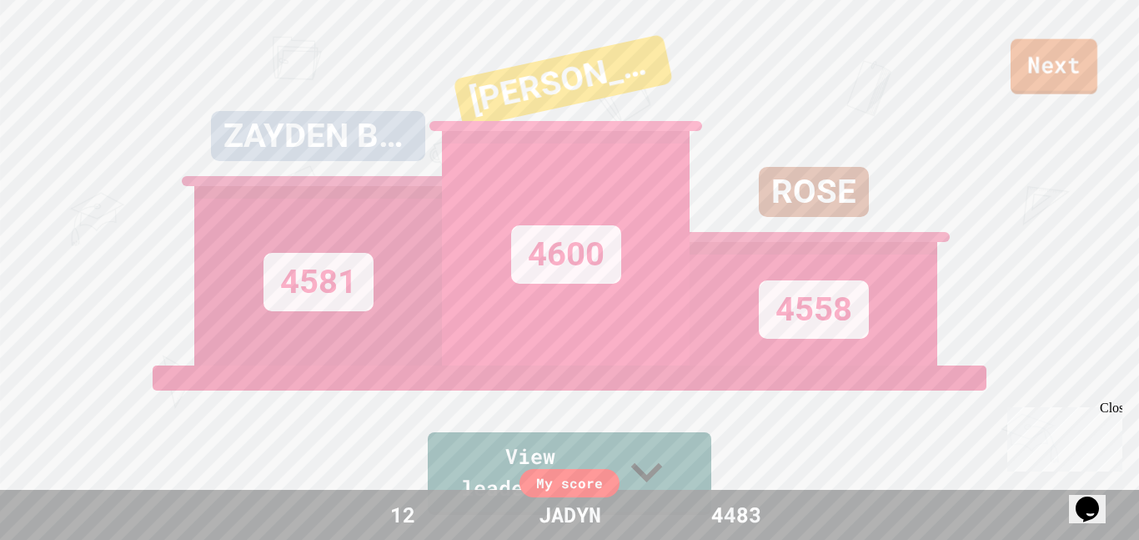
click at [1033, 68] on link "Next" at bounding box center [1054, 66] width 87 height 55
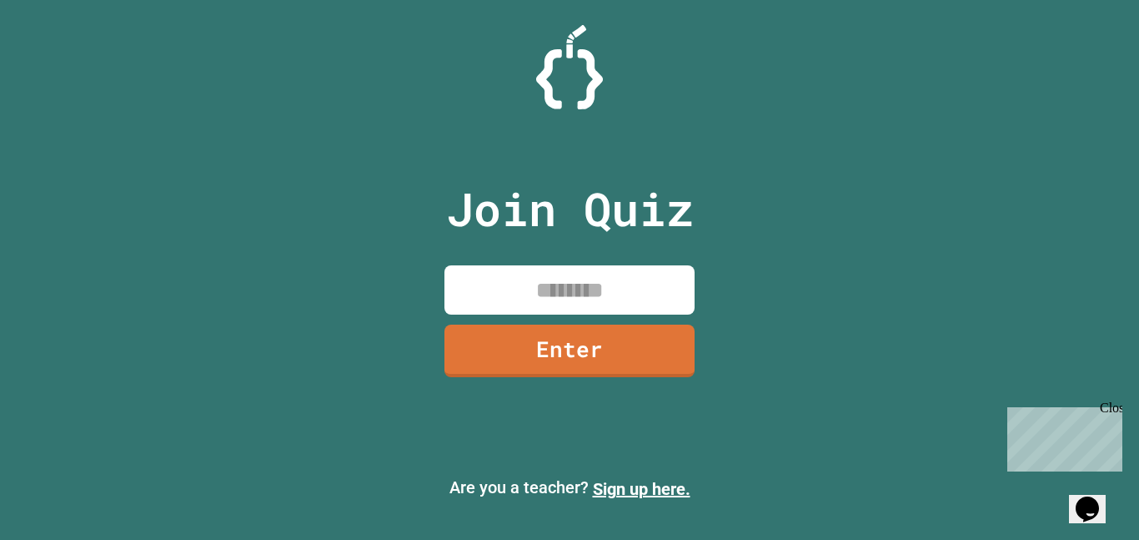
click at [561, 310] on input at bounding box center [570, 289] width 250 height 49
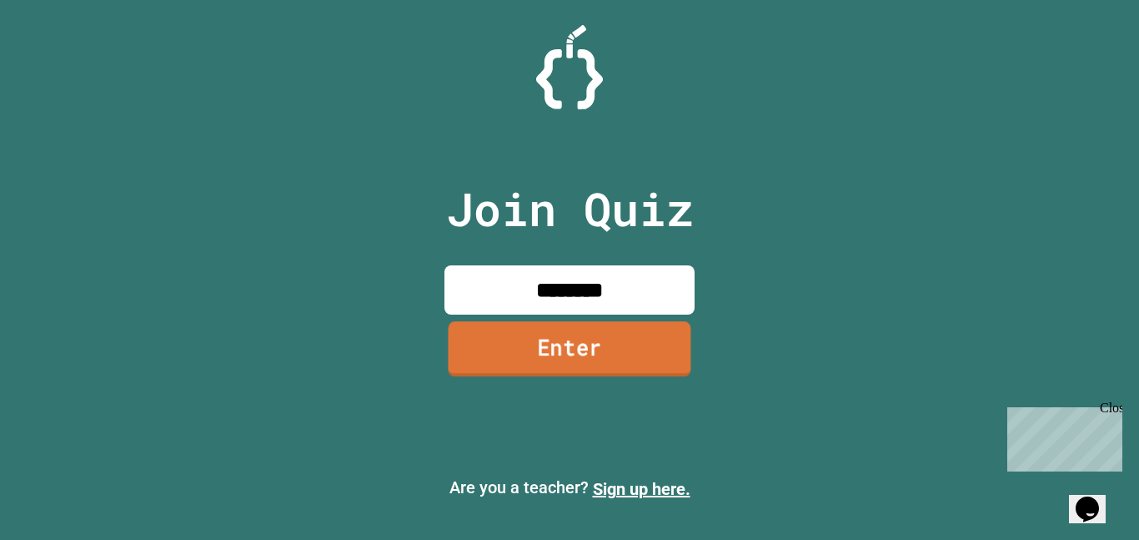
type input "********"
click at [589, 350] on link "Enter" at bounding box center [570, 348] width 243 height 55
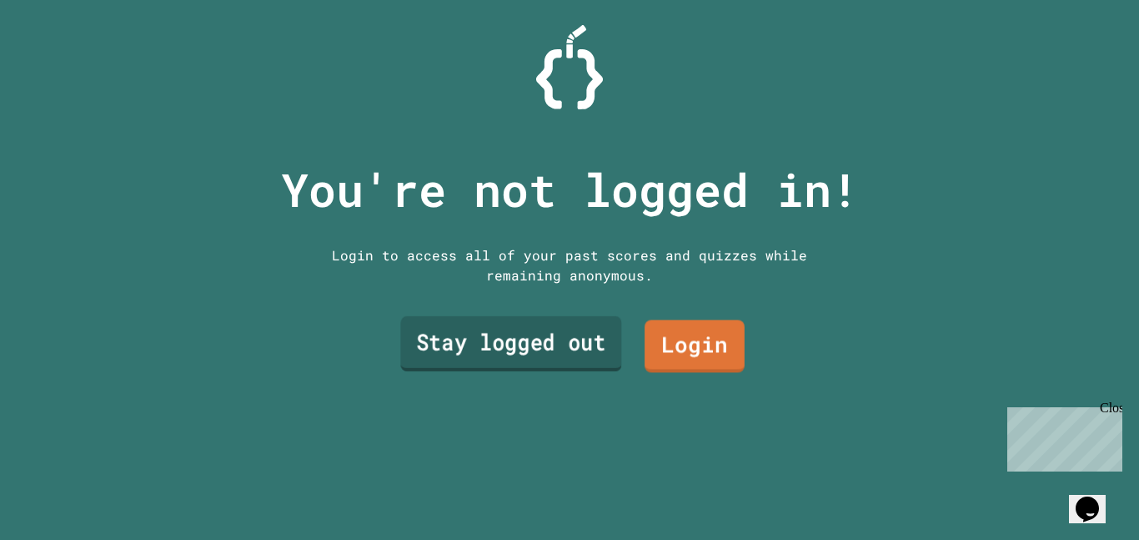
click at [502, 349] on link "Stay logged out" at bounding box center [510, 343] width 221 height 55
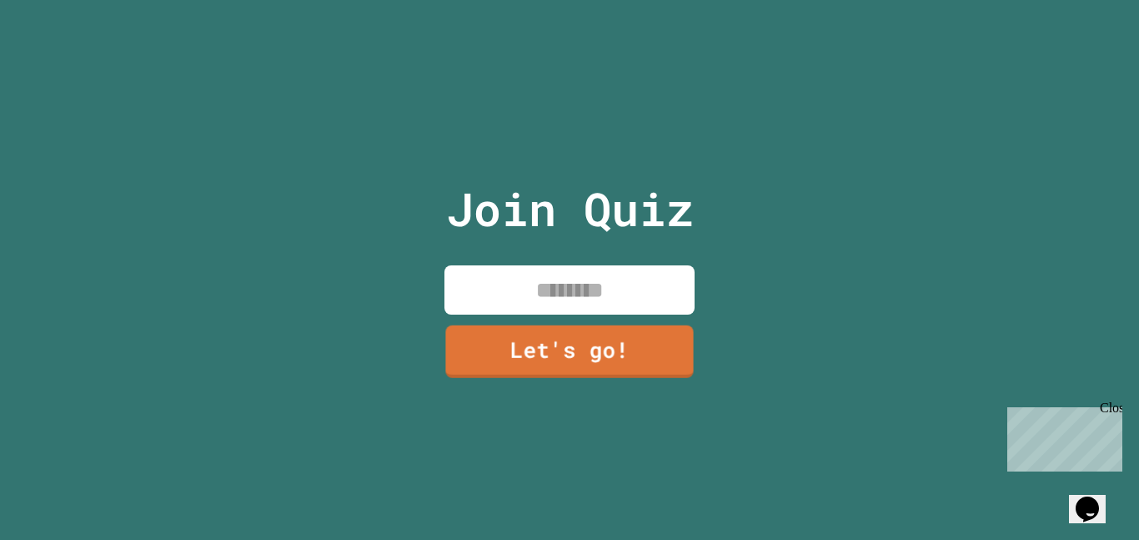
click at [537, 292] on input at bounding box center [570, 289] width 250 height 49
type input "*****"
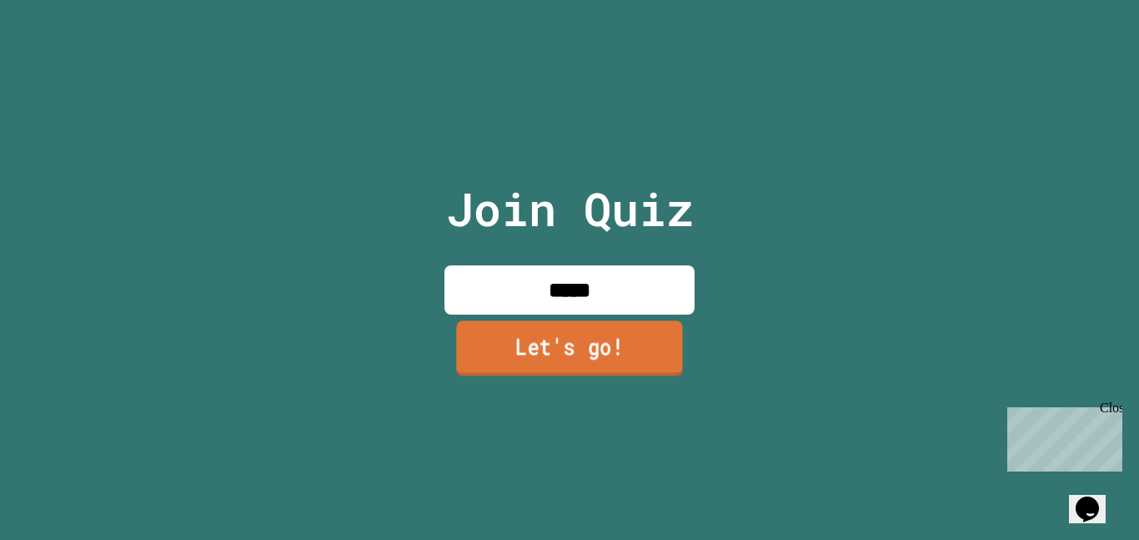
click at [550, 336] on link "Let's go!" at bounding box center [569, 347] width 227 height 55
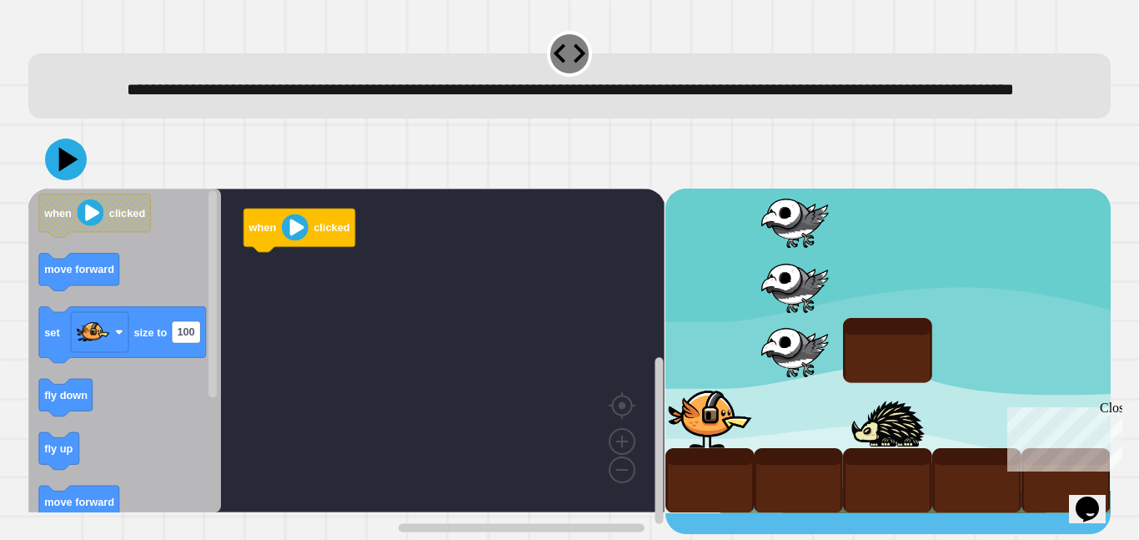
scroll to position [4, 0]
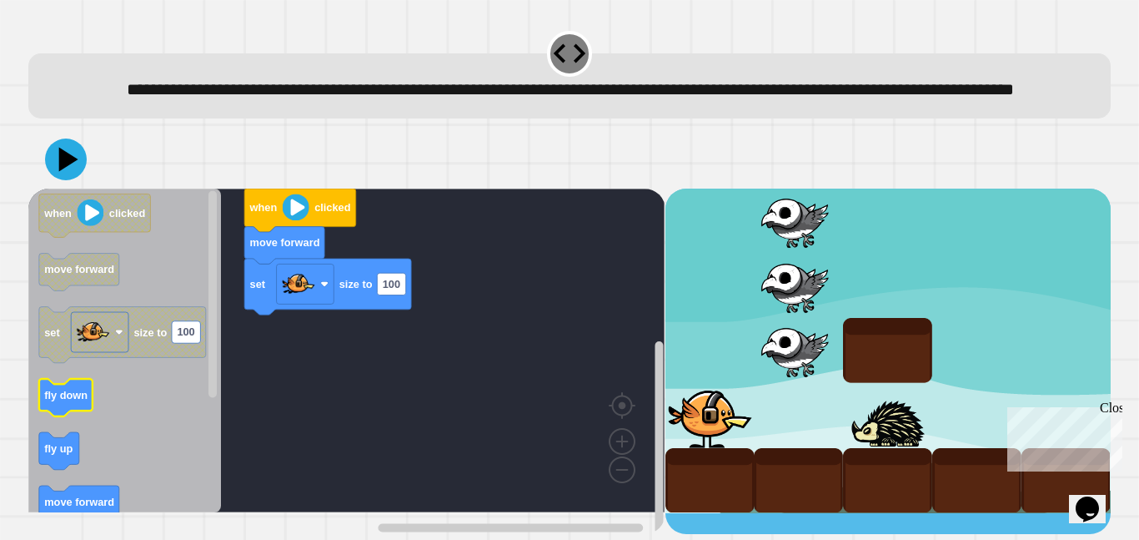
click at [67, 401] on text "fly down" at bounding box center [65, 395] width 43 height 13
click at [67, 174] on icon at bounding box center [69, 159] width 23 height 29
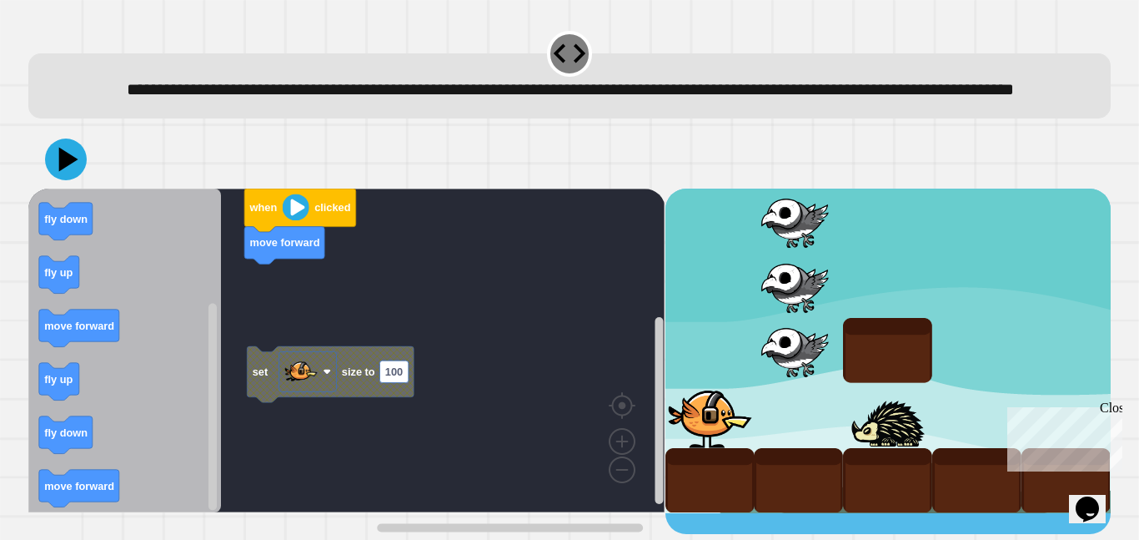
click at [225, 296] on div "when clicked move forward set size to 100 when clicked move forward set size to…" at bounding box center [346, 360] width 636 height 345
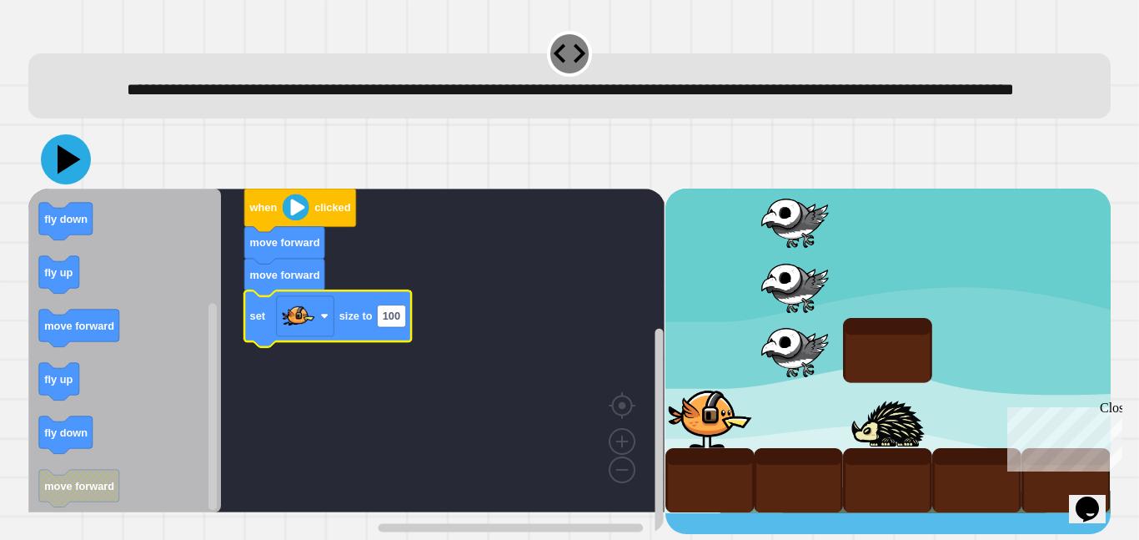
click at [69, 174] on icon at bounding box center [69, 159] width 23 height 29
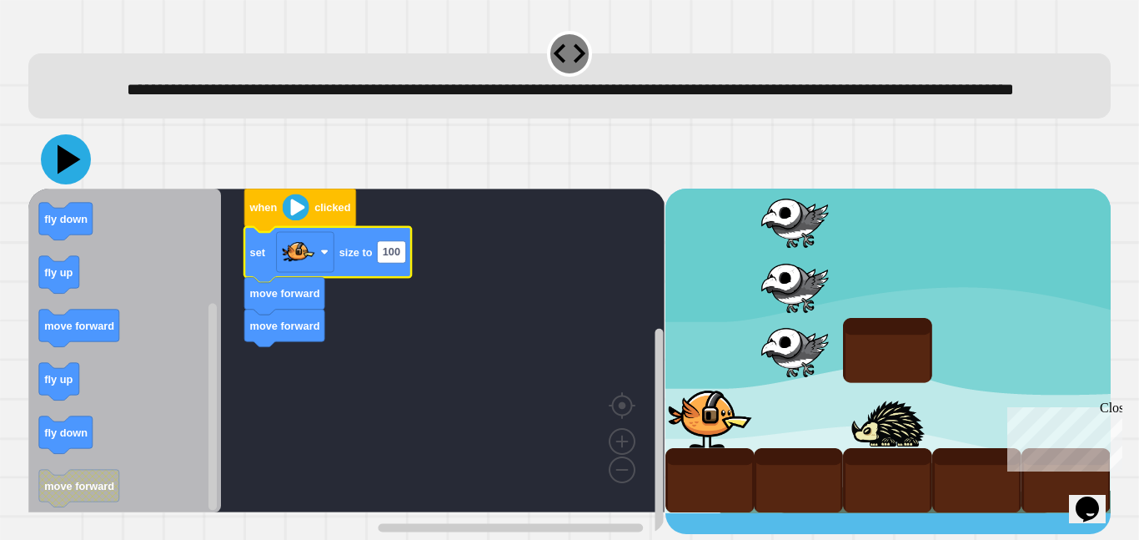
click at [77, 184] on icon at bounding box center [66, 159] width 50 height 50
click at [301, 269] on image "Blockly Workspace" at bounding box center [298, 251] width 33 height 33
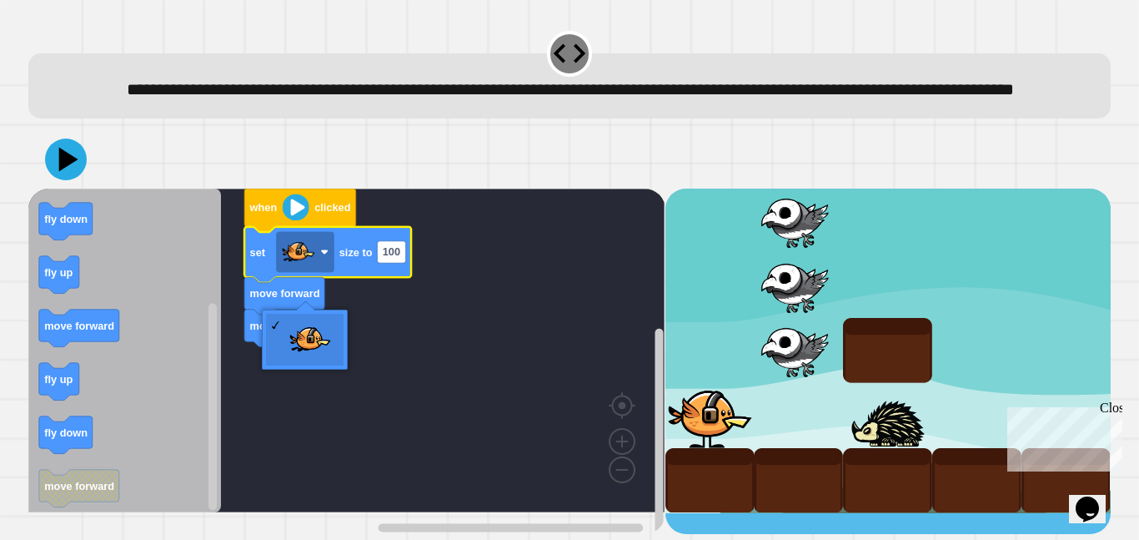
click at [424, 338] on rect "Blockly Workspace" at bounding box center [346, 350] width 636 height 324
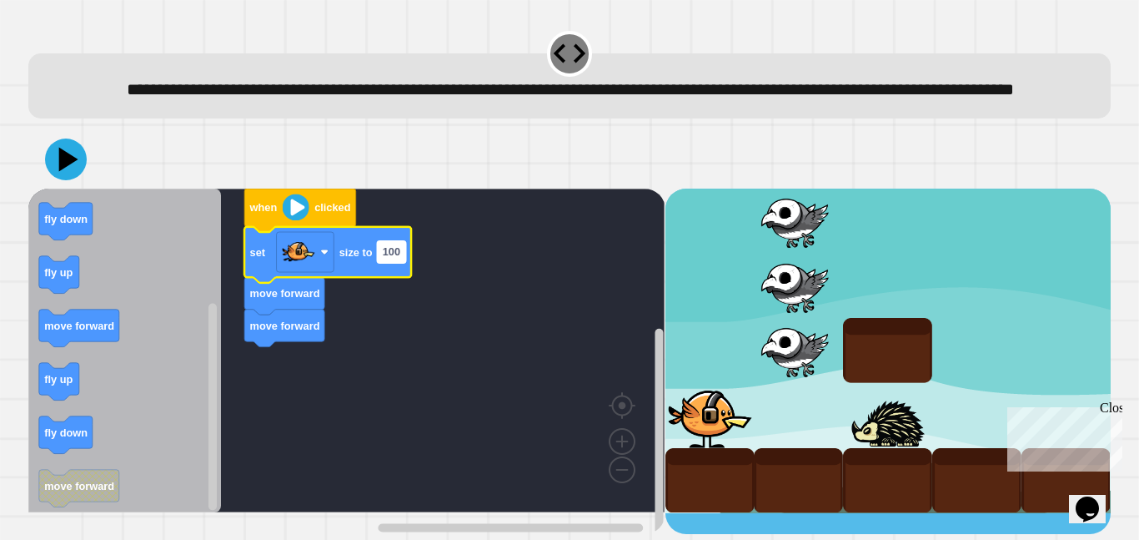
click at [388, 259] on text "100" at bounding box center [392, 252] width 18 height 13
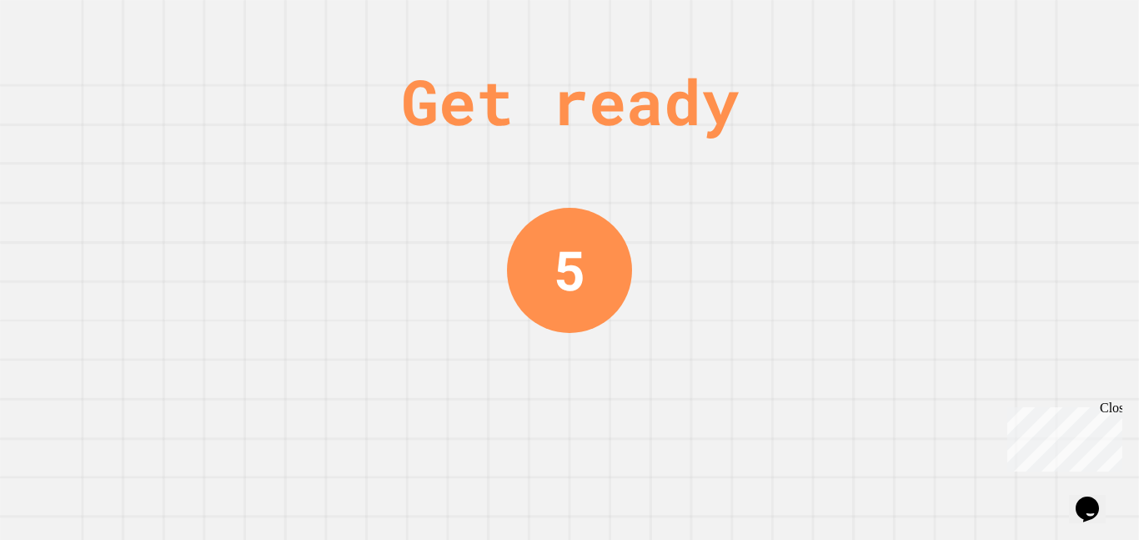
scroll to position [0, 0]
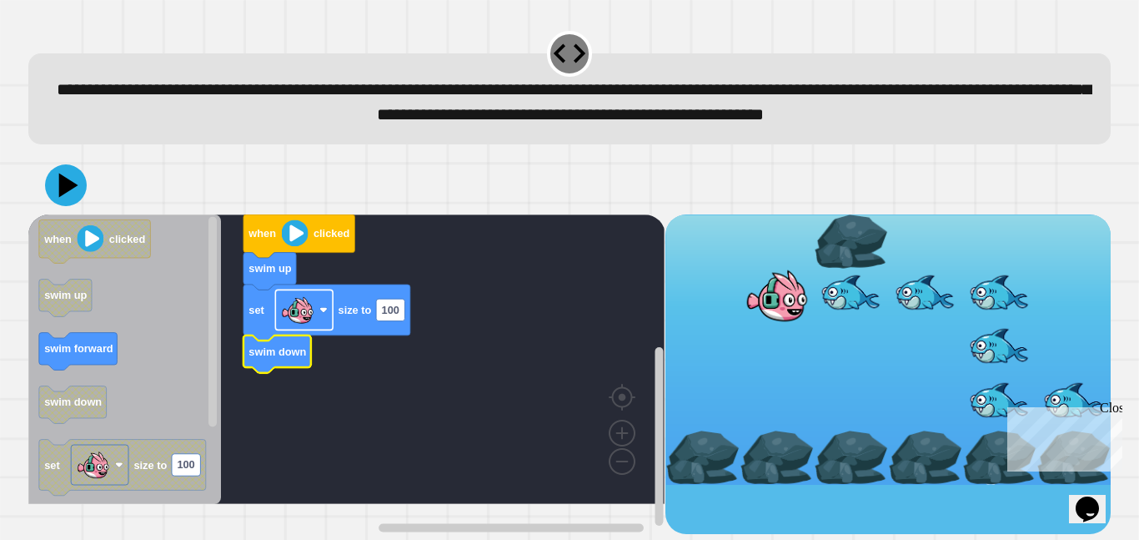
click at [308, 326] on image "Blockly Workspace" at bounding box center [297, 309] width 33 height 33
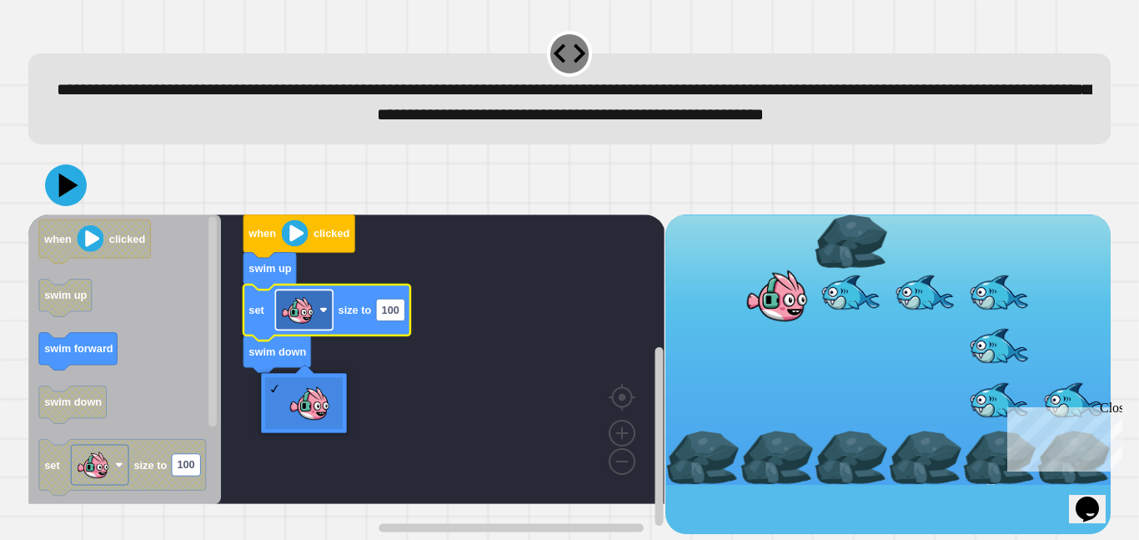
click at [308, 326] on image "Blockly Workspace" at bounding box center [297, 309] width 33 height 33
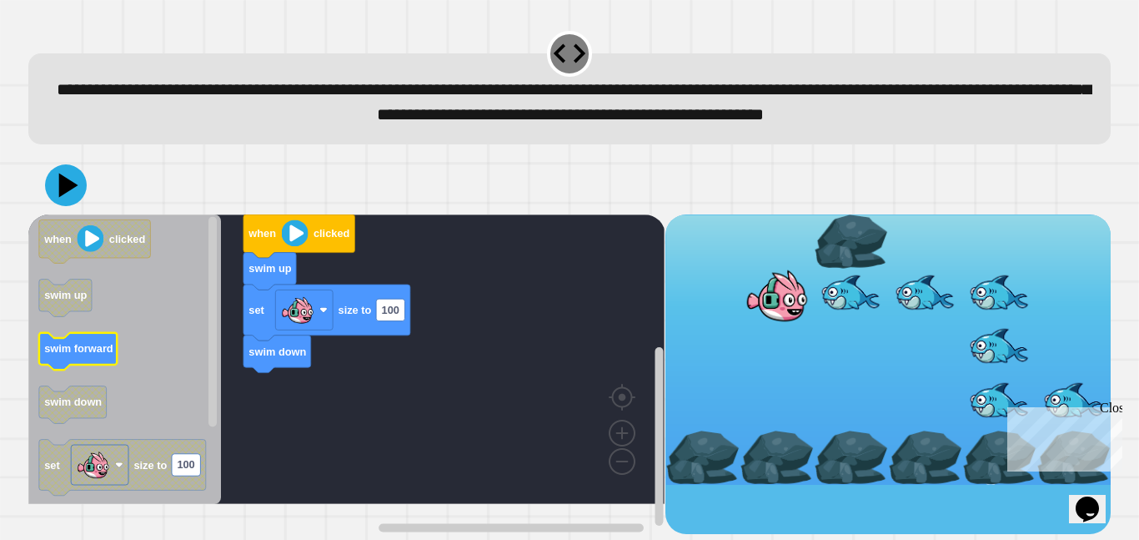
click at [85, 354] on text "swim forward" at bounding box center [78, 348] width 69 height 13
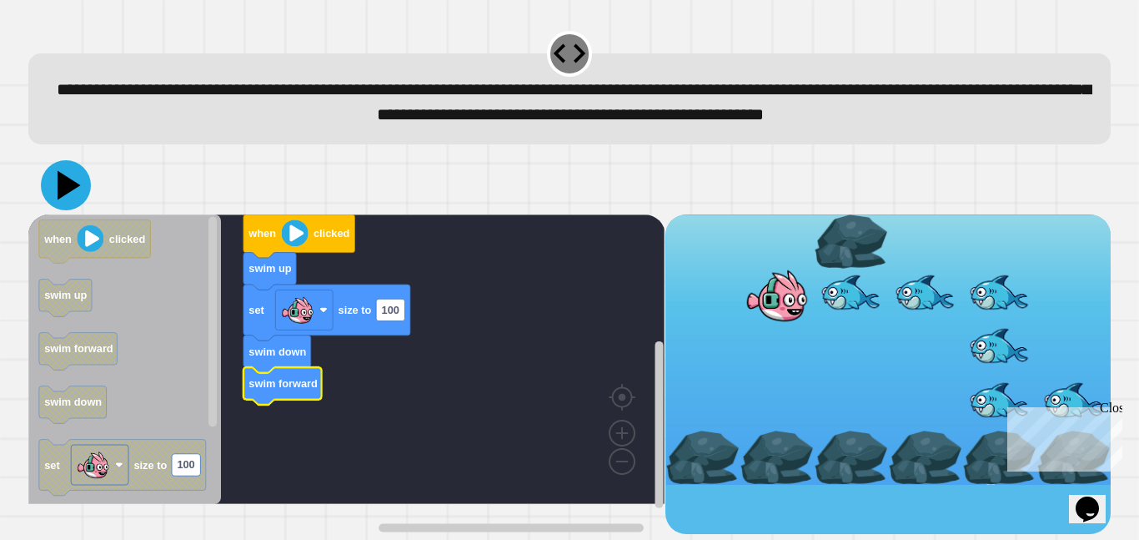
click at [65, 205] on icon at bounding box center [66, 185] width 50 height 50
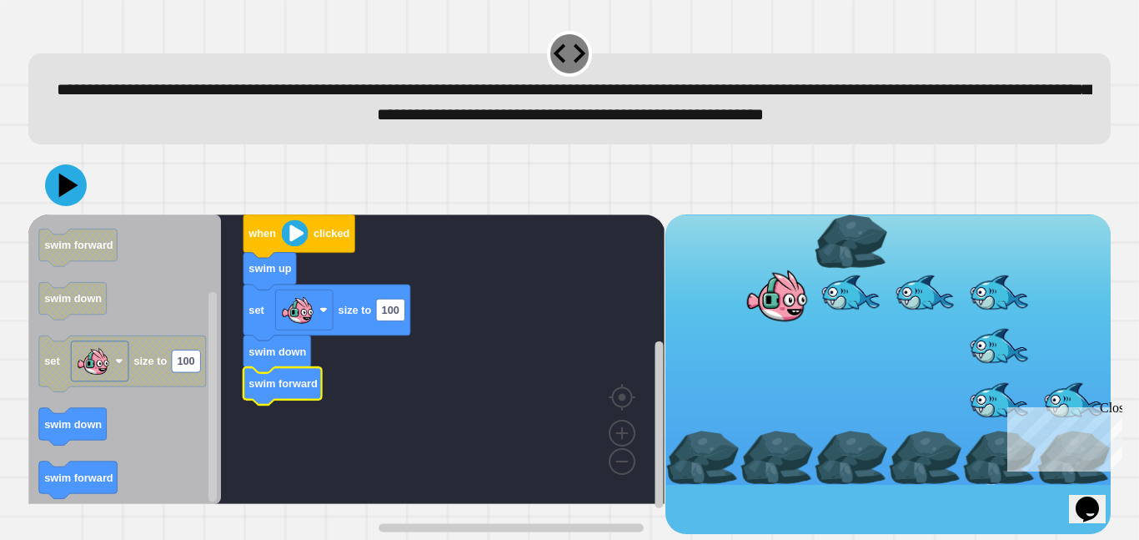
click at [327, 408] on rect "Blockly Workspace" at bounding box center [346, 358] width 636 height 289
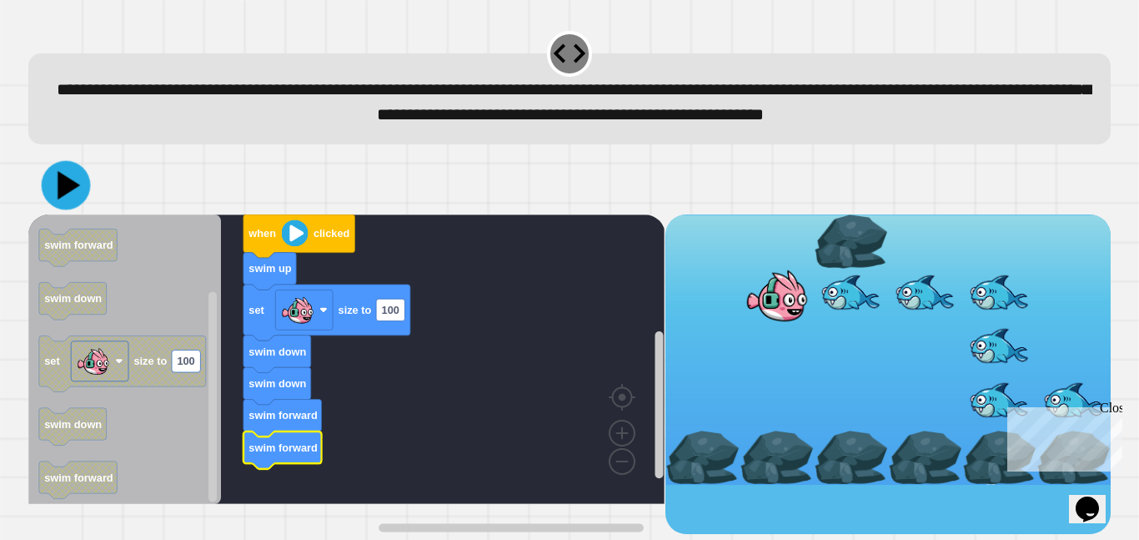
click at [63, 199] on icon at bounding box center [69, 185] width 23 height 28
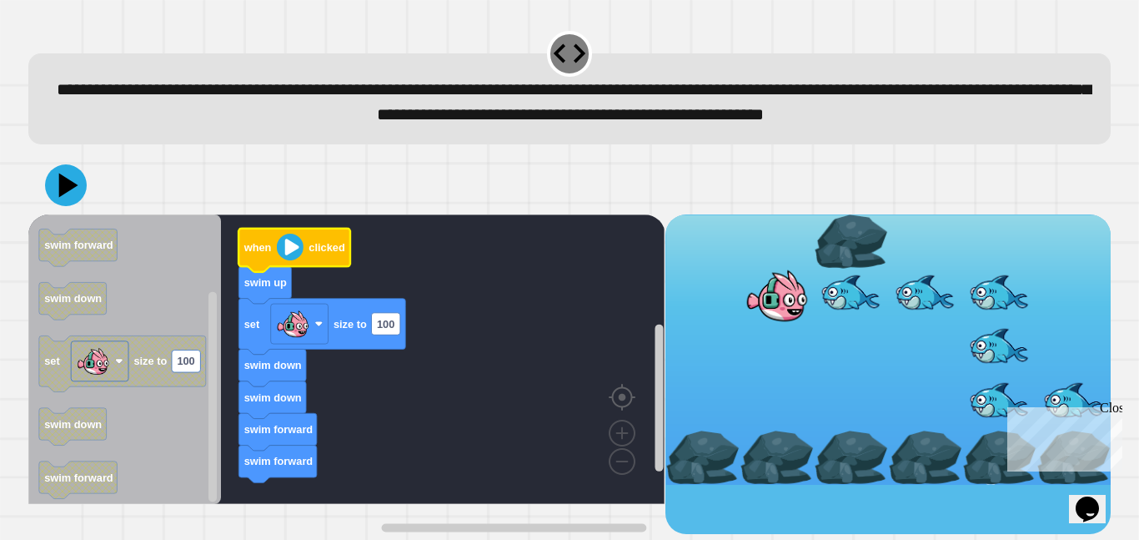
click at [617, 410] on image "Blockly Workspace" at bounding box center [649, 358] width 80 height 103
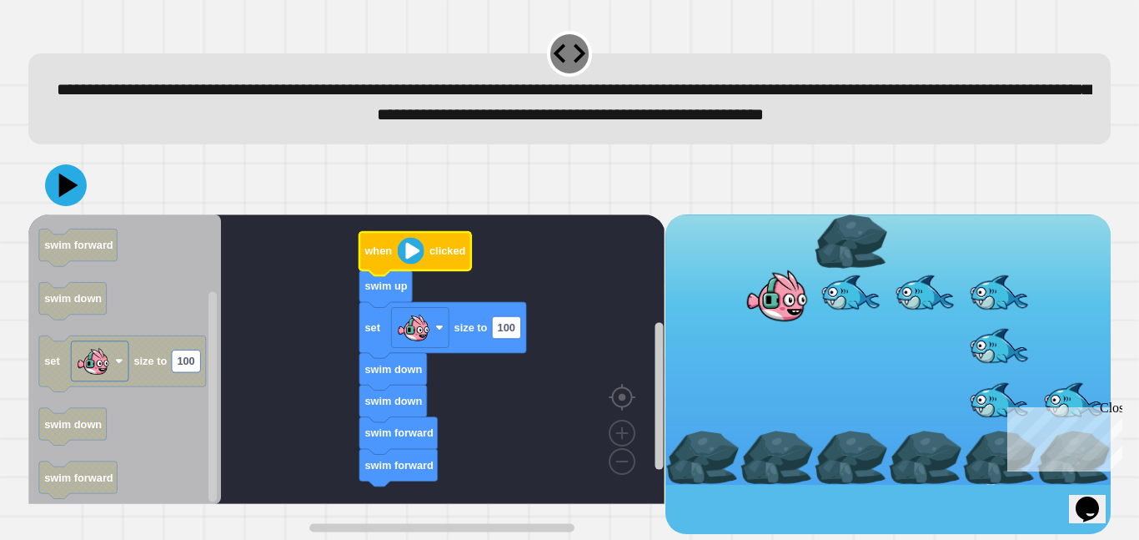
click at [617, 410] on image "Blockly Workspace" at bounding box center [649, 358] width 80 height 103
click at [621, 446] on image "Blockly Workspace" at bounding box center [622, 394] width 80 height 103
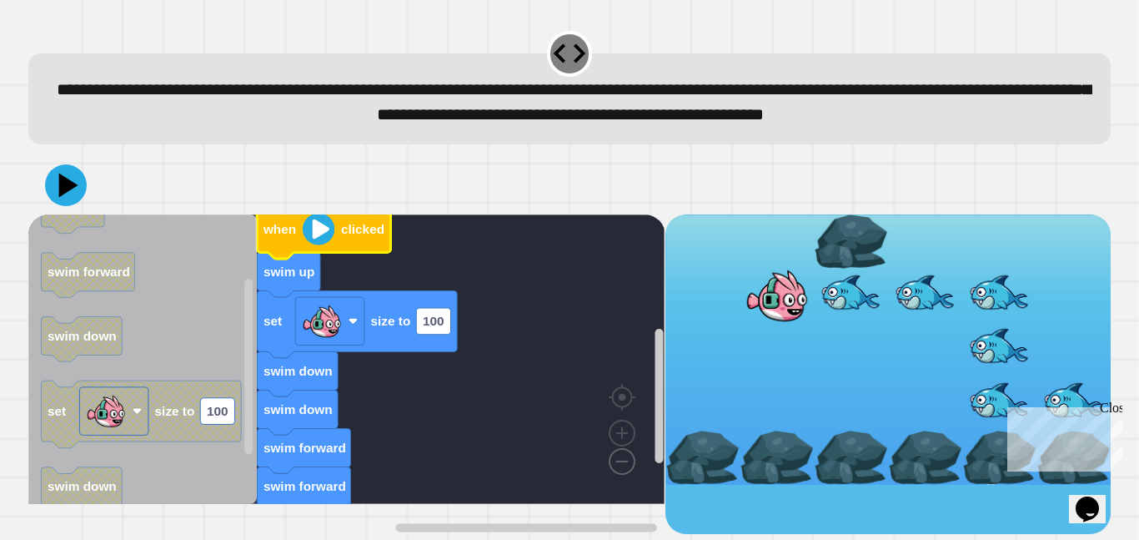
click at [624, 475] on image "Blockly Workspace" at bounding box center [595, 422] width 80 height 103
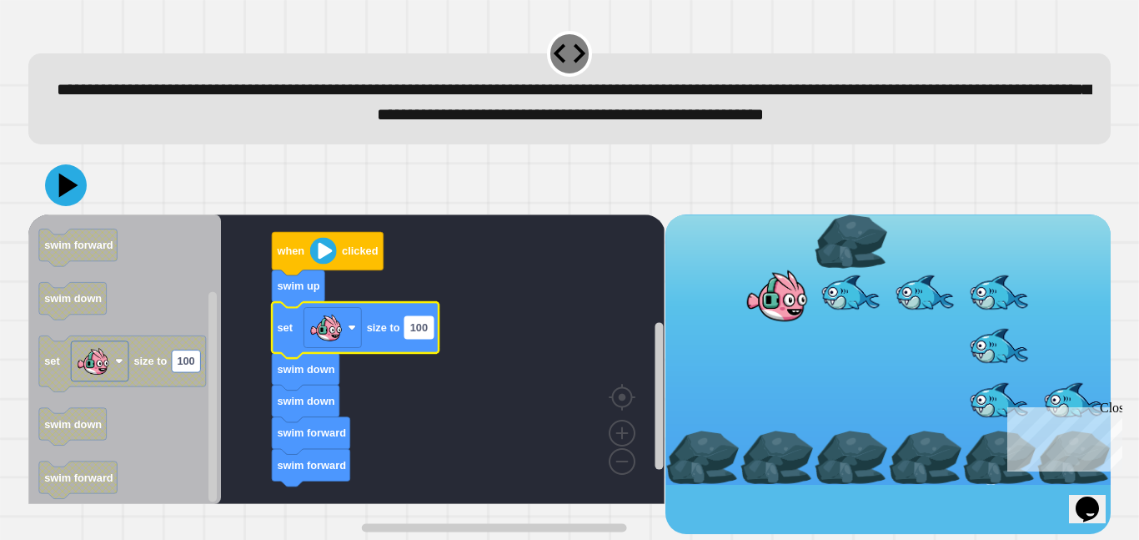
click at [425, 334] on text "100" at bounding box center [419, 327] width 18 height 13
click at [66, 208] on icon at bounding box center [66, 185] width 50 height 50
click at [415, 358] on input "*" at bounding box center [413, 357] width 17 height 22
type input "*"
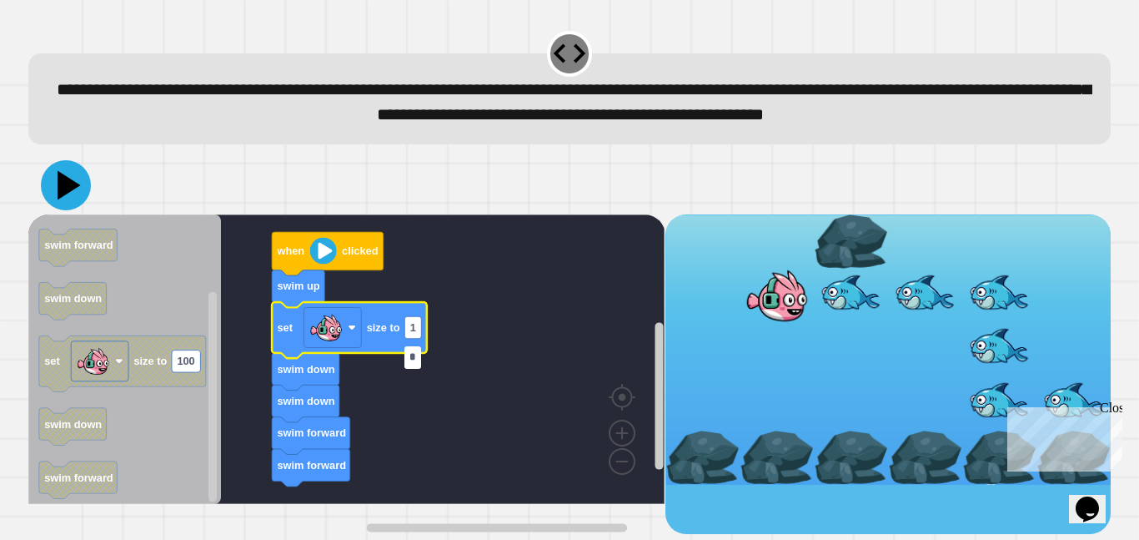
click at [68, 207] on icon at bounding box center [66, 185] width 50 height 50
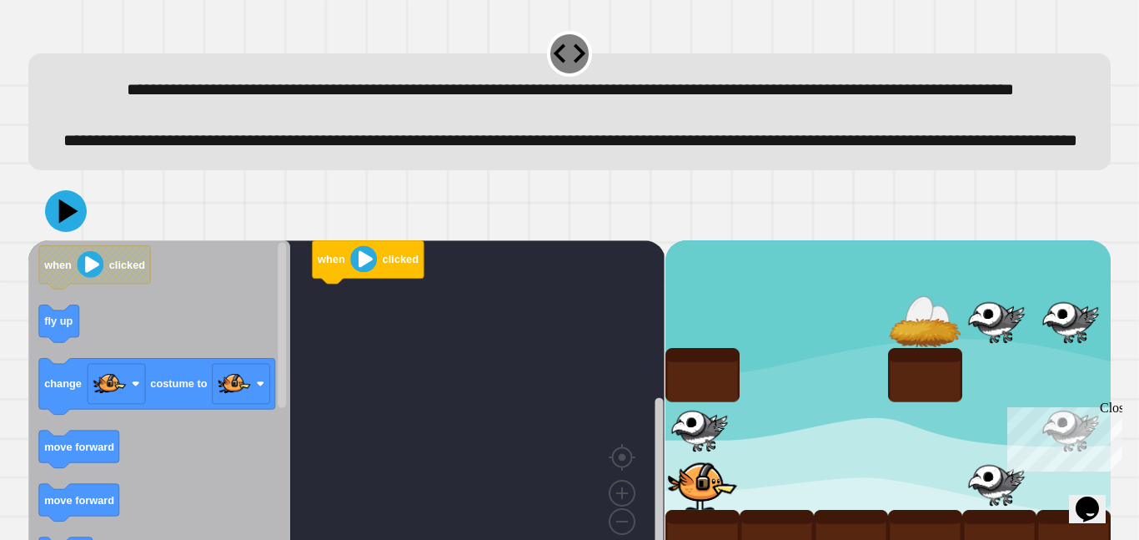
scroll to position [88, 0]
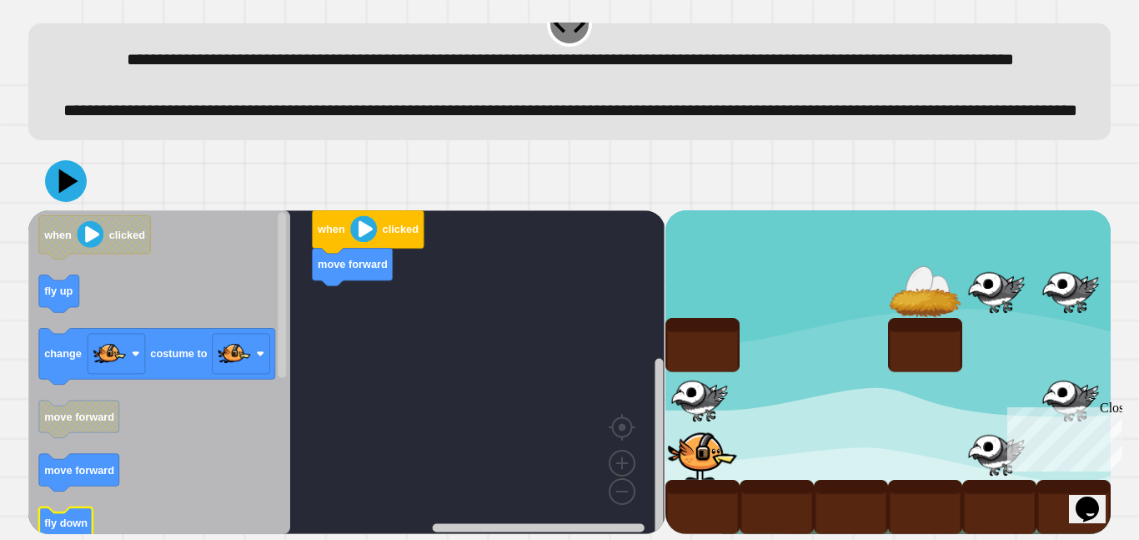
click at [71, 519] on text "fly down" at bounding box center [65, 522] width 43 height 13
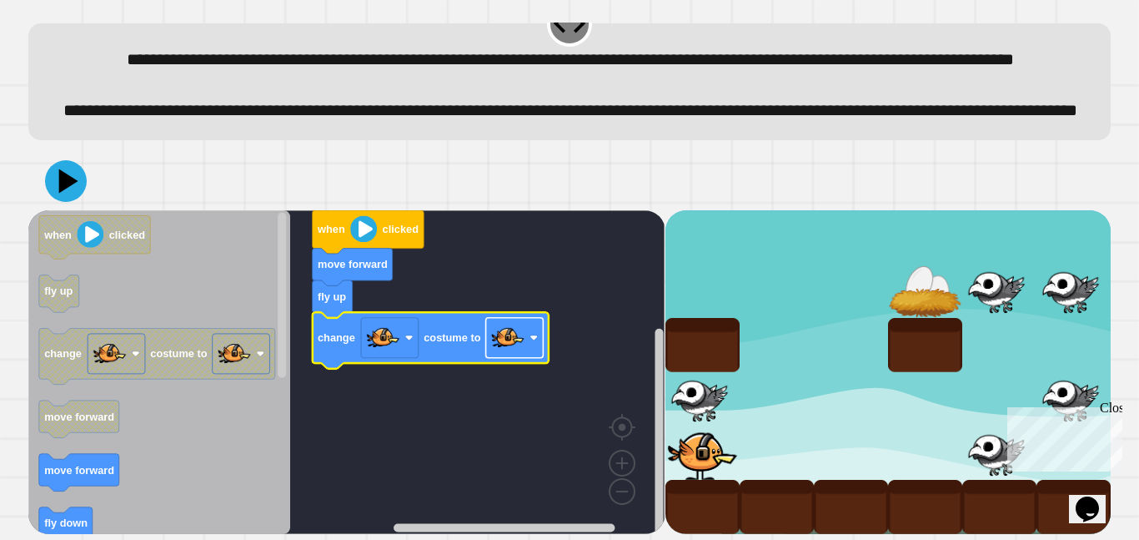
click at [541, 334] on rect "Blockly Workspace" at bounding box center [515, 337] width 58 height 40
click at [58, 180] on icon at bounding box center [66, 181] width 48 height 48
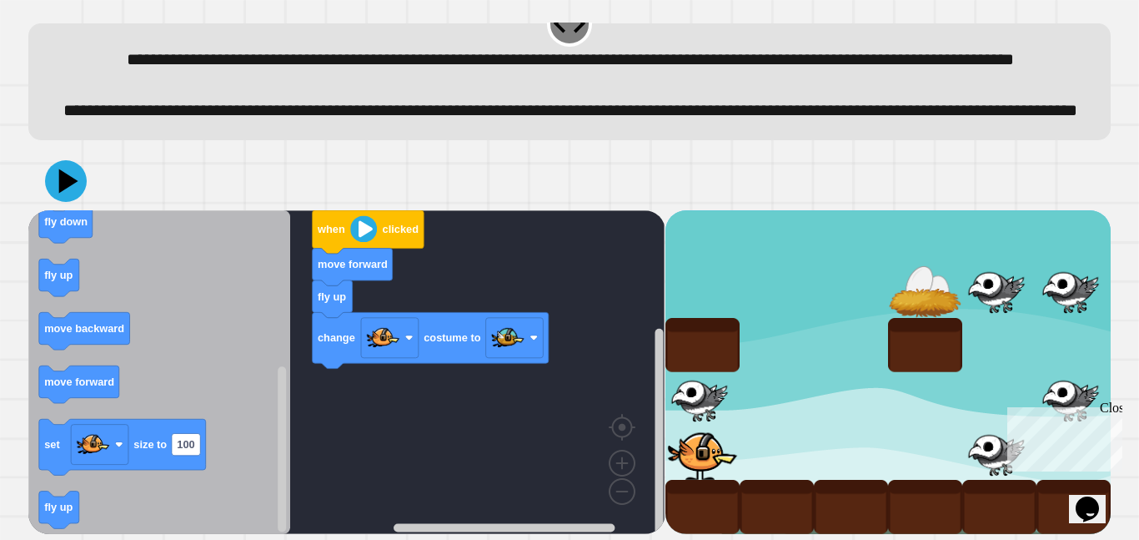
click at [231, 204] on div "when clicked move forward fly up change costume to when clicked fly up change c…" at bounding box center [569, 343] width 1083 height 382
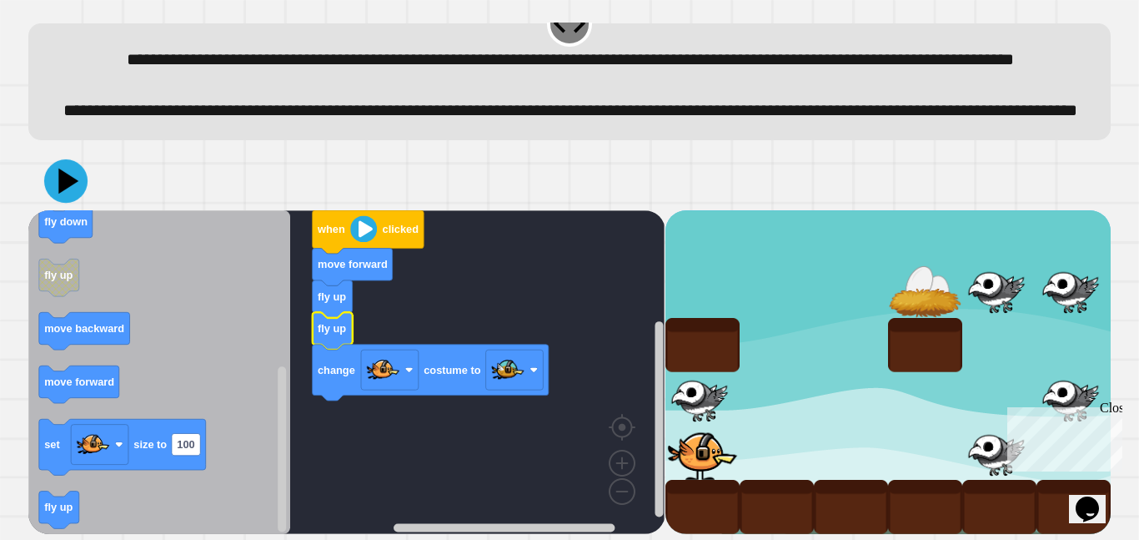
click at [58, 174] on icon at bounding box center [65, 180] width 43 height 43
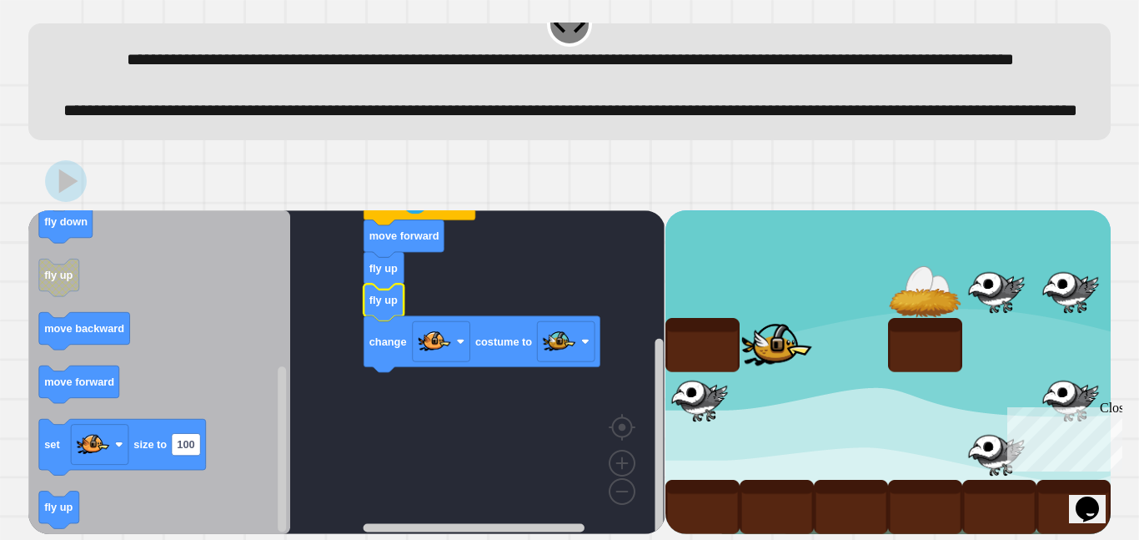
click at [504, 427] on rect "Blockly Workspace" at bounding box center [346, 372] width 636 height 324
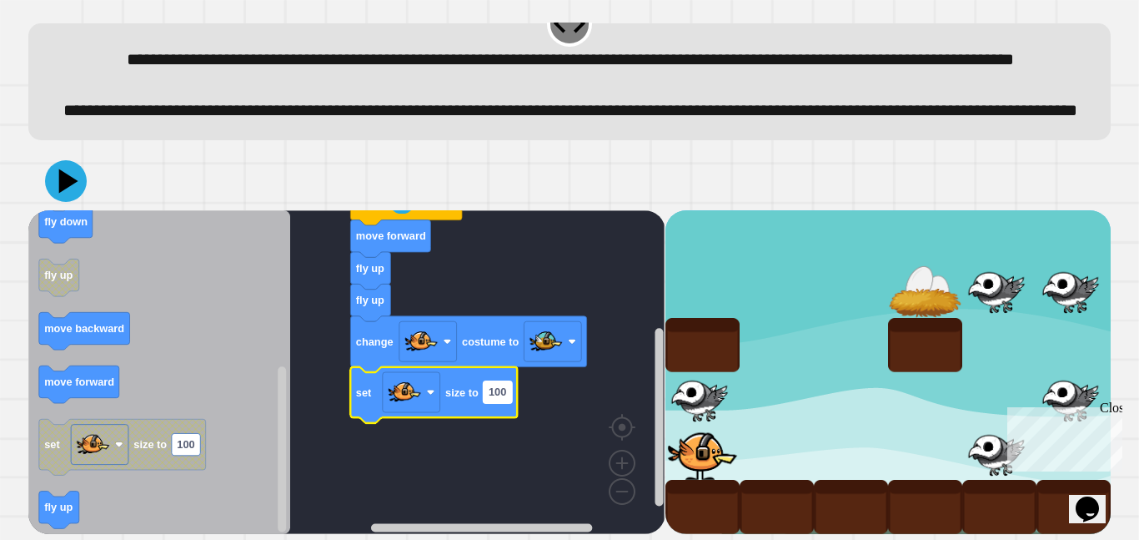
click at [500, 395] on text "100" at bounding box center [498, 391] width 18 height 13
click at [500, 395] on input "***" at bounding box center [498, 392] width 28 height 22
type input "*"
click at [440, 455] on rect "Blockly Workspace" at bounding box center [346, 372] width 636 height 324
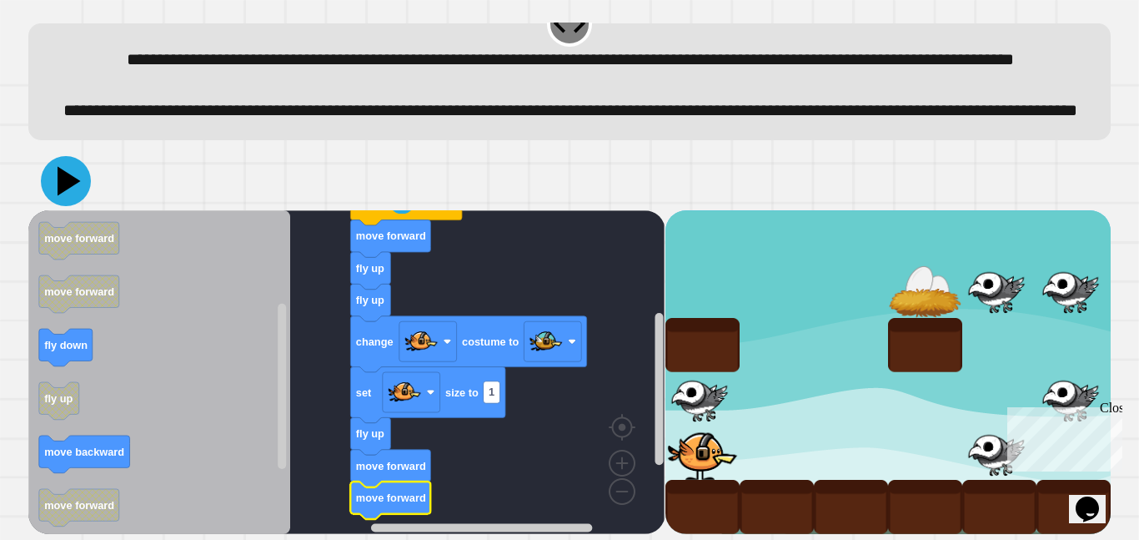
click at [80, 172] on icon at bounding box center [66, 181] width 50 height 50
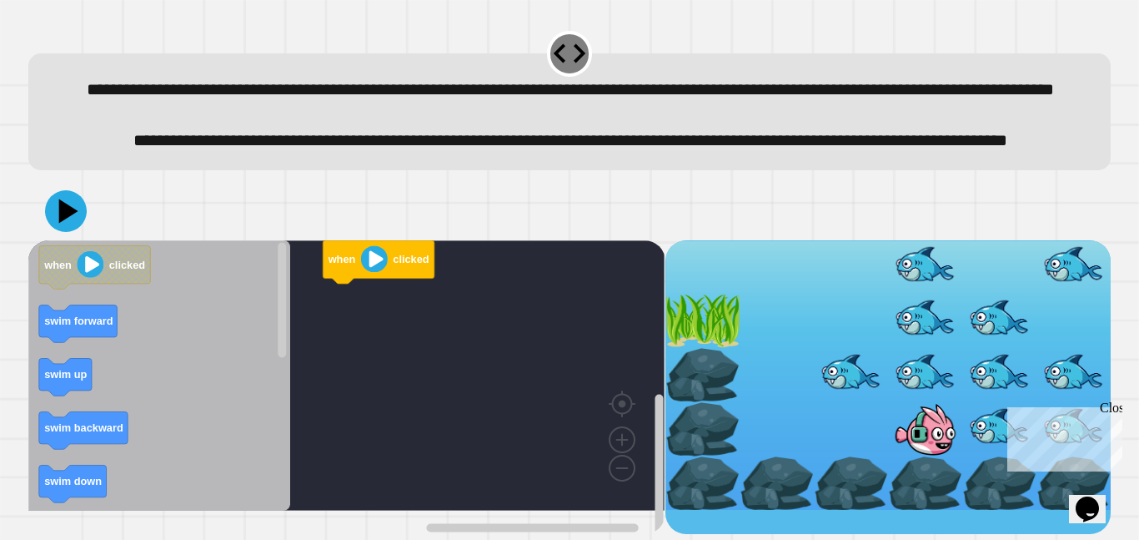
scroll to position [34, 0]
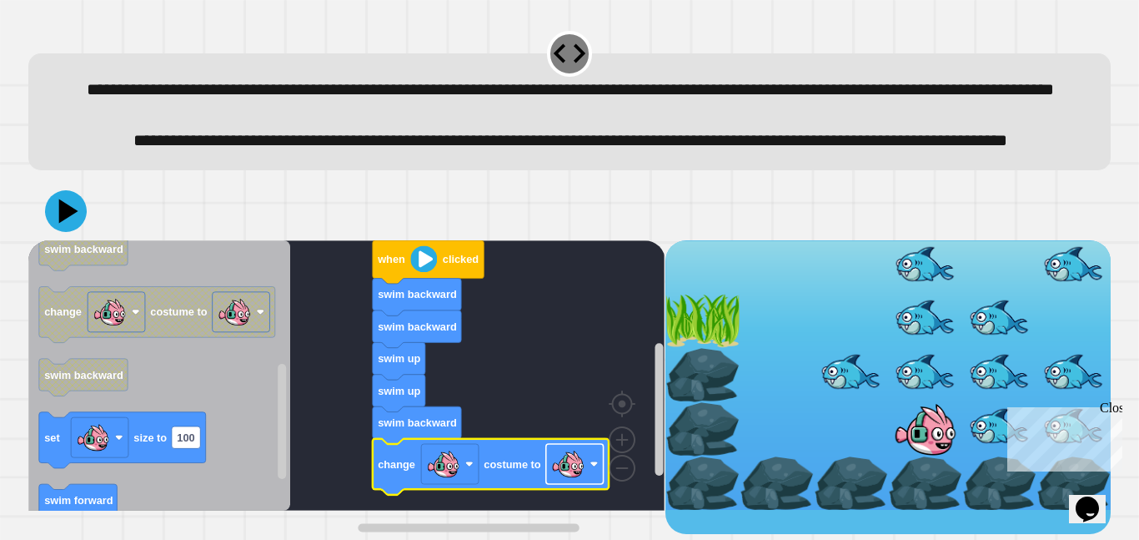
click at [586, 484] on rect "Blockly Workspace" at bounding box center [575, 464] width 58 height 40
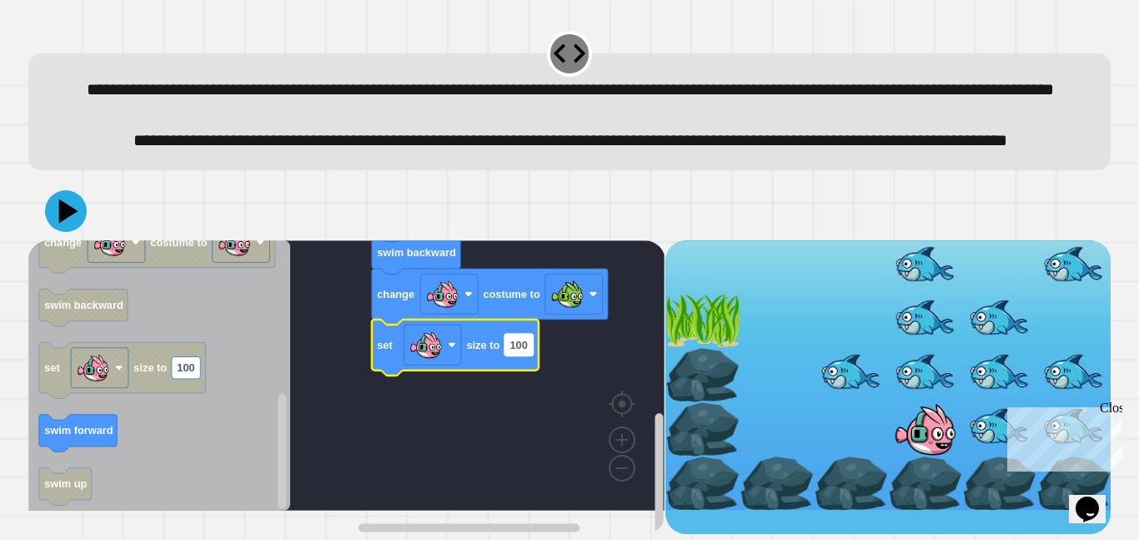
click at [515, 355] on rect "Blockly Workspace" at bounding box center [519, 345] width 28 height 22
click at [515, 375] on input "***" at bounding box center [519, 368] width 28 height 22
type input "*"
click at [53, 224] on icon at bounding box center [66, 210] width 49 height 49
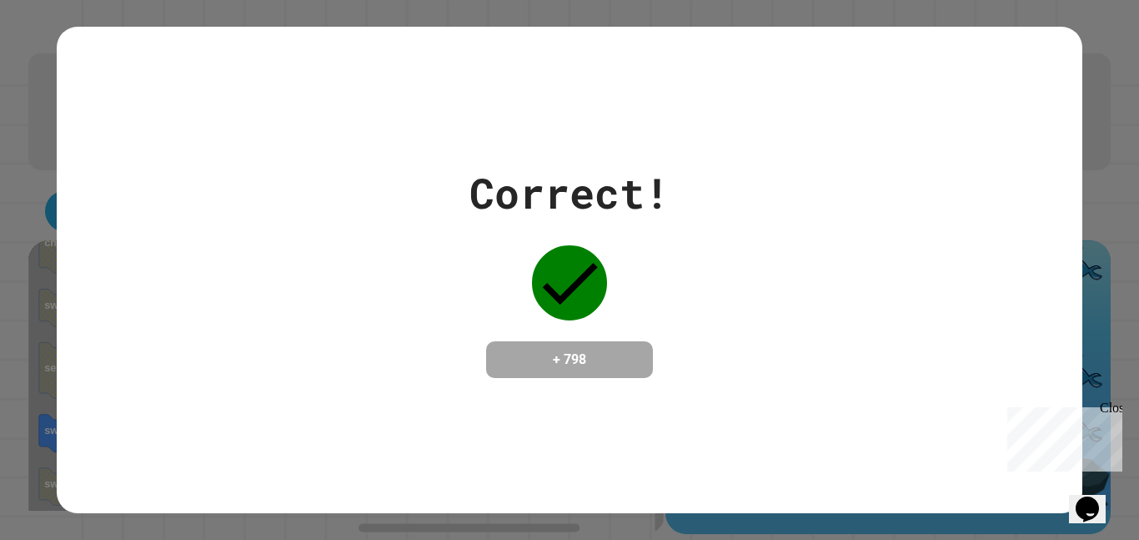
click at [1138, 318] on div "Correct! + 798" at bounding box center [569, 270] width 1139 height 540
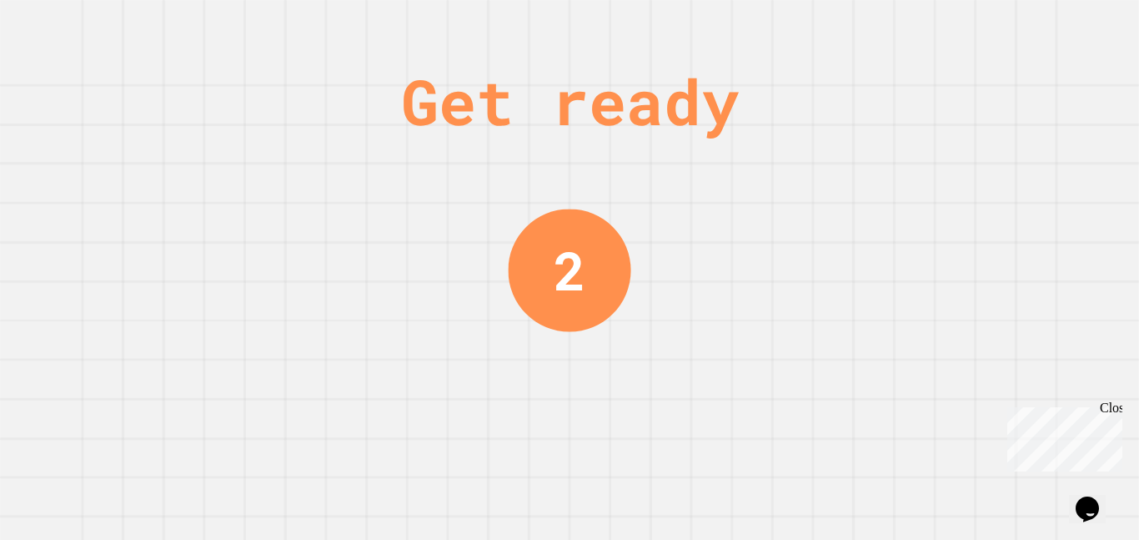
click at [211, 289] on div "Get ready 2" at bounding box center [569, 270] width 1139 height 540
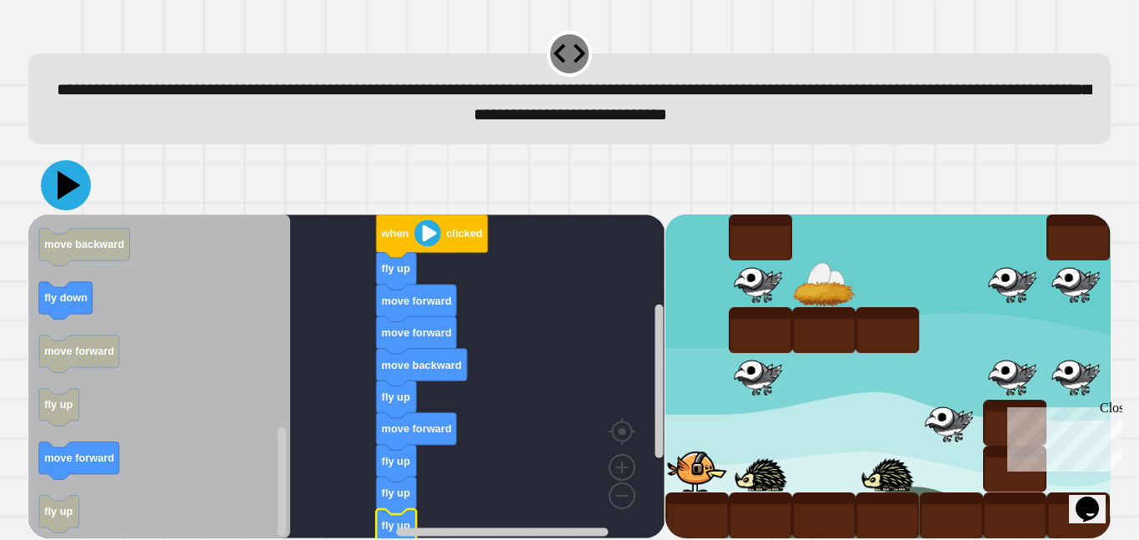
click at [60, 181] on icon at bounding box center [69, 184] width 23 height 29
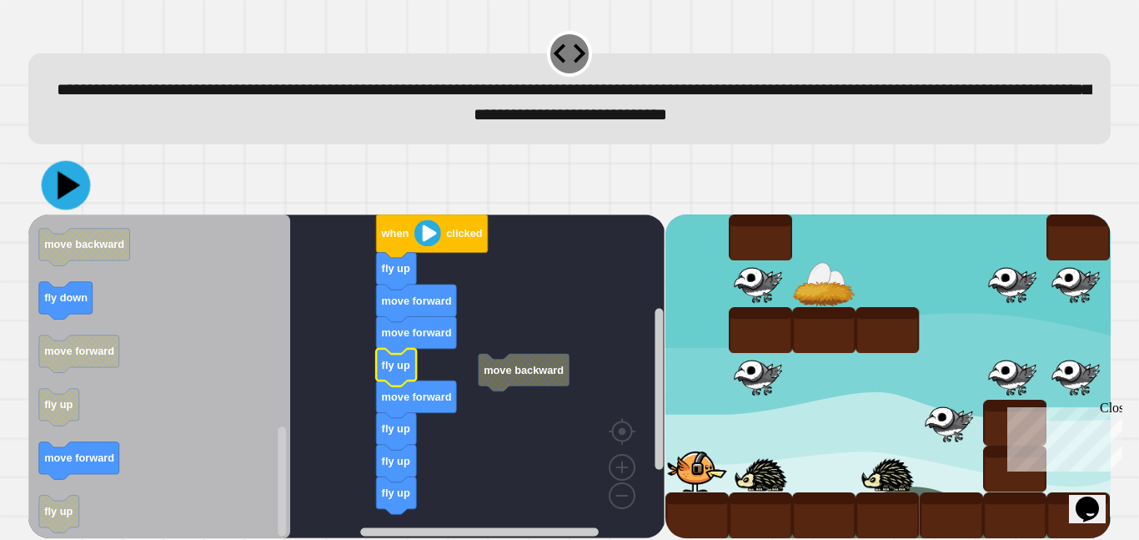
click at [50, 188] on icon at bounding box center [66, 185] width 49 height 49
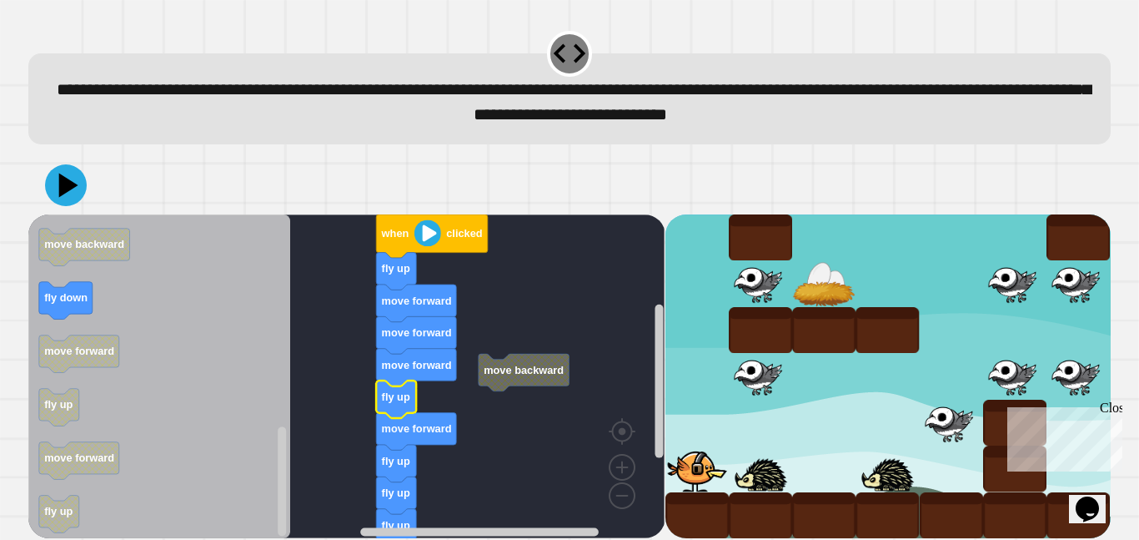
click at [78, 176] on icon at bounding box center [66, 185] width 42 height 42
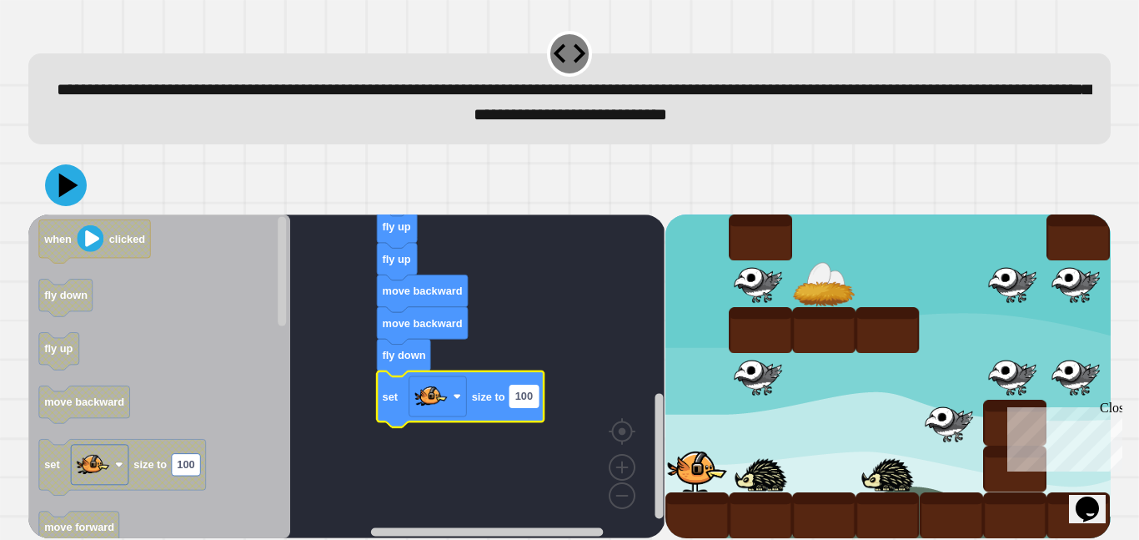
click at [524, 398] on text "100" at bounding box center [524, 396] width 18 height 13
type input "*"
click at [73, 185] on icon at bounding box center [69, 184] width 23 height 29
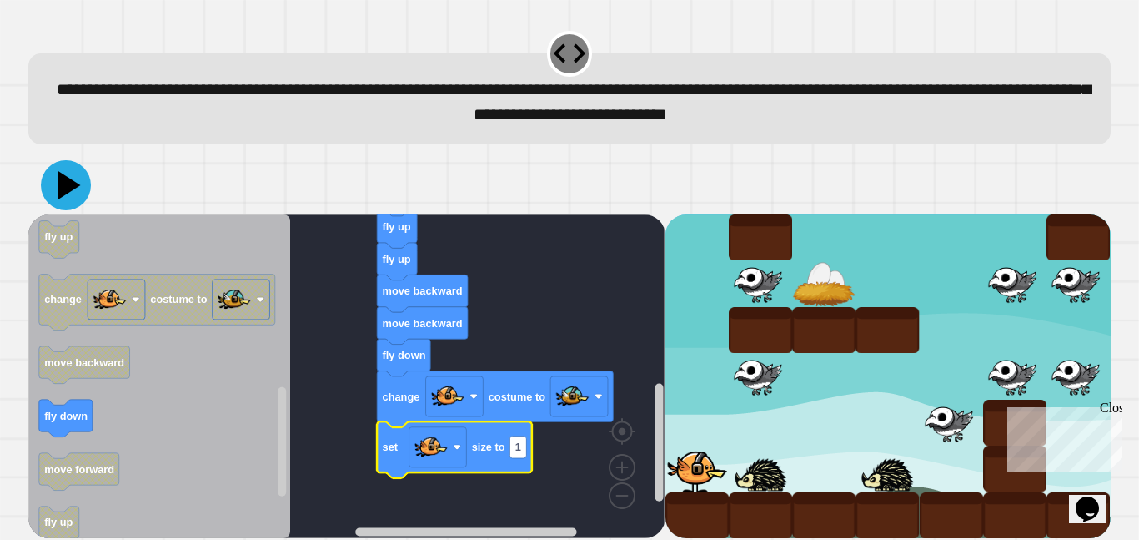
click at [63, 184] on icon at bounding box center [69, 184] width 23 height 29
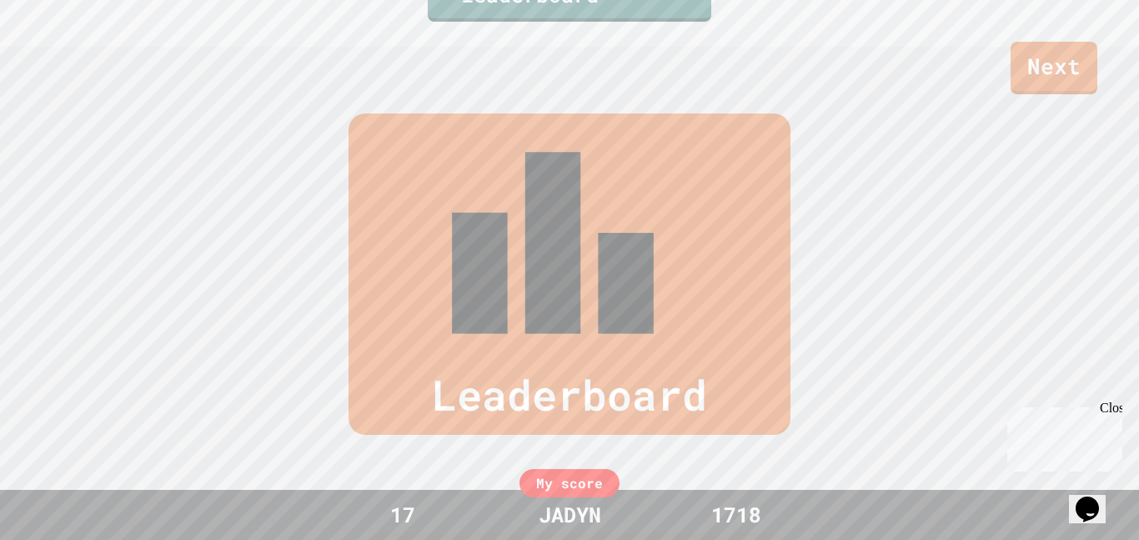
scroll to position [0, 0]
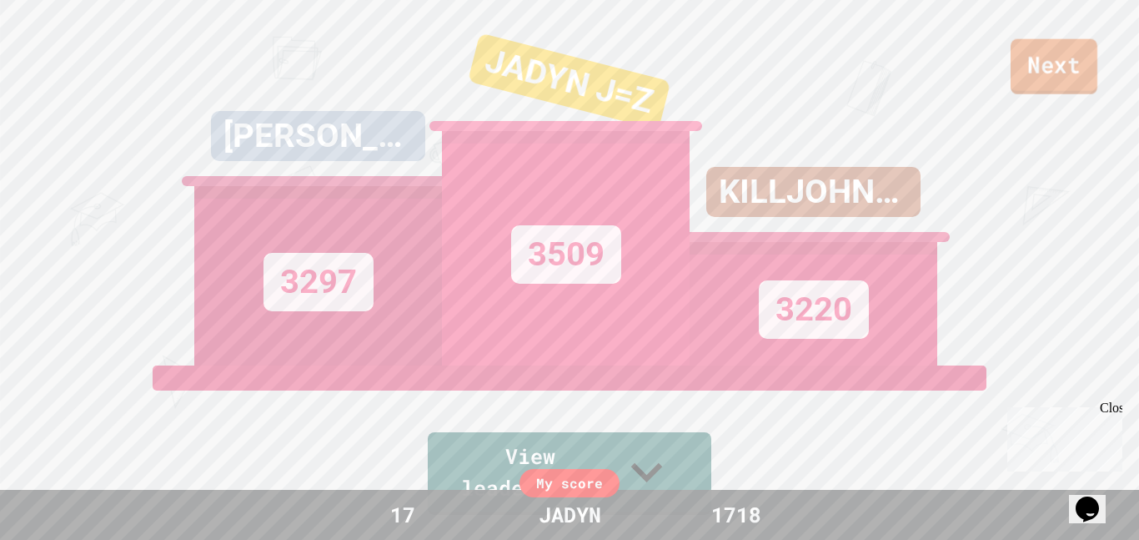
click at [1039, 66] on link "Next" at bounding box center [1054, 66] width 87 height 55
